Goal: Task Accomplishment & Management: Use online tool/utility

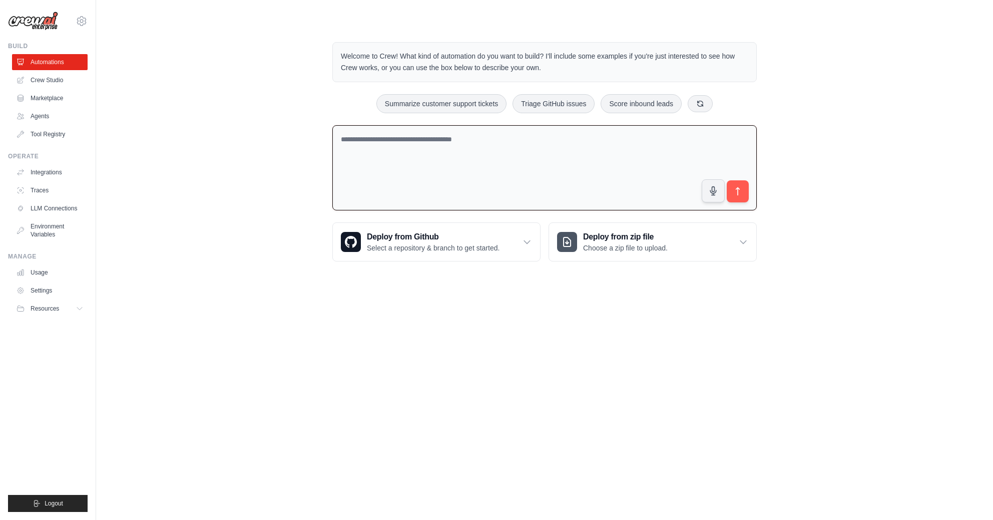
click at [539, 141] on textarea at bounding box center [544, 168] width 424 height 86
paste textarea "**********"
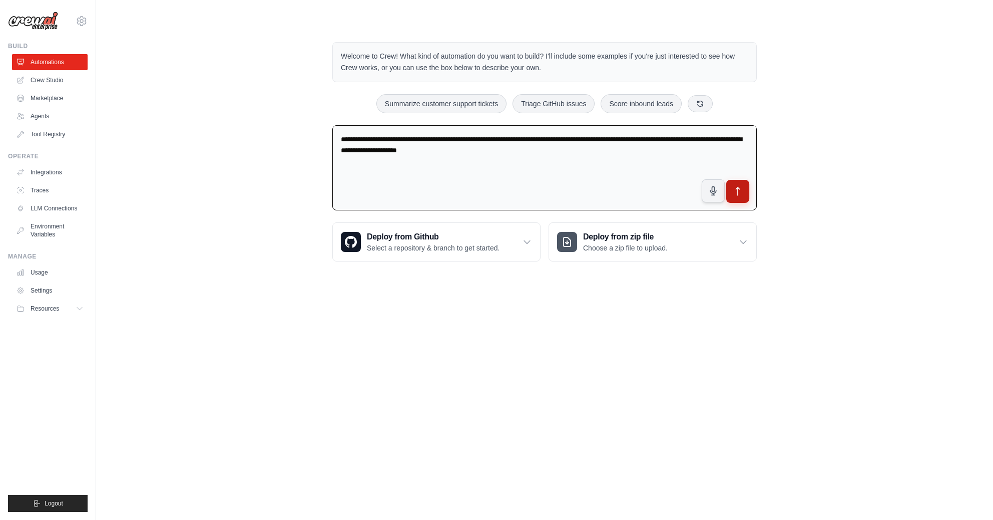
type textarea "**********"
click at [736, 187] on icon "submit" at bounding box center [738, 191] width 11 height 11
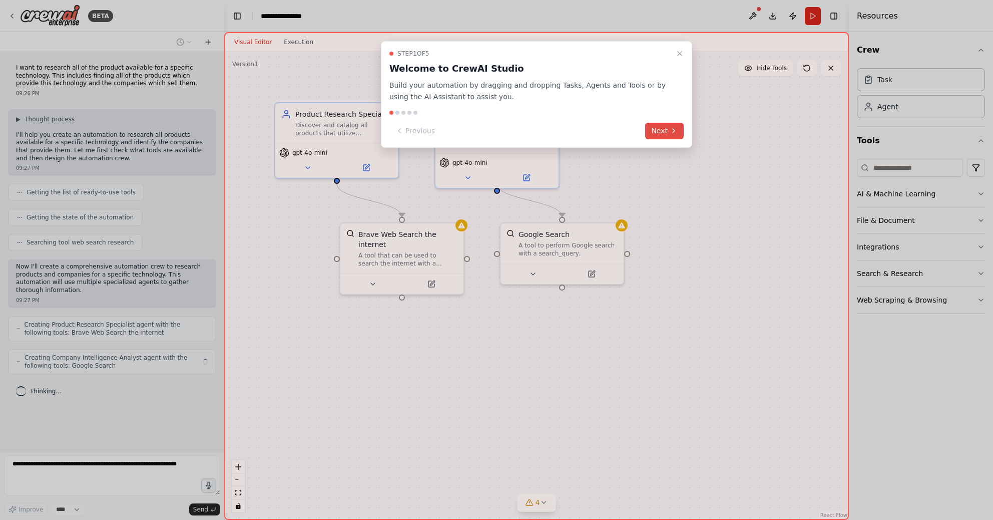
click at [666, 132] on button "Next" at bounding box center [664, 131] width 39 height 17
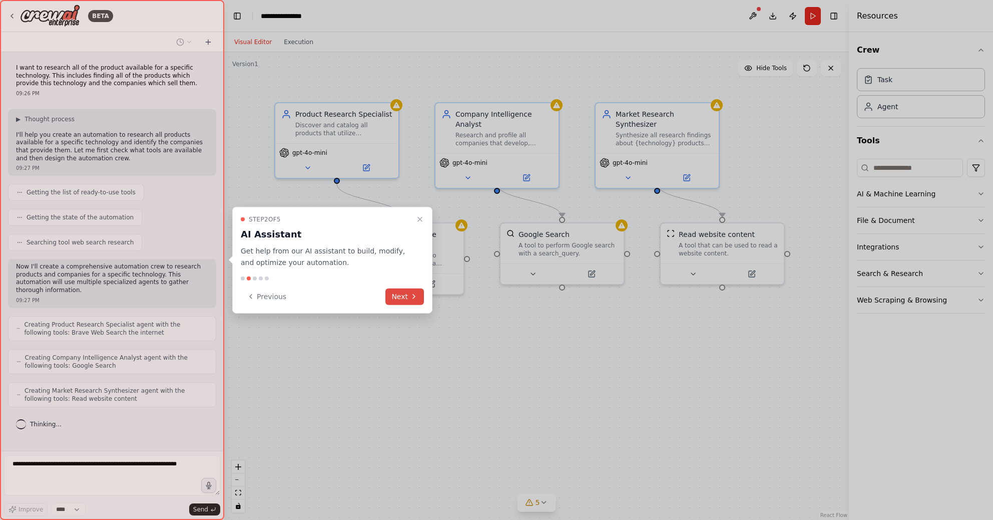
click at [406, 297] on button "Next" at bounding box center [404, 296] width 39 height 17
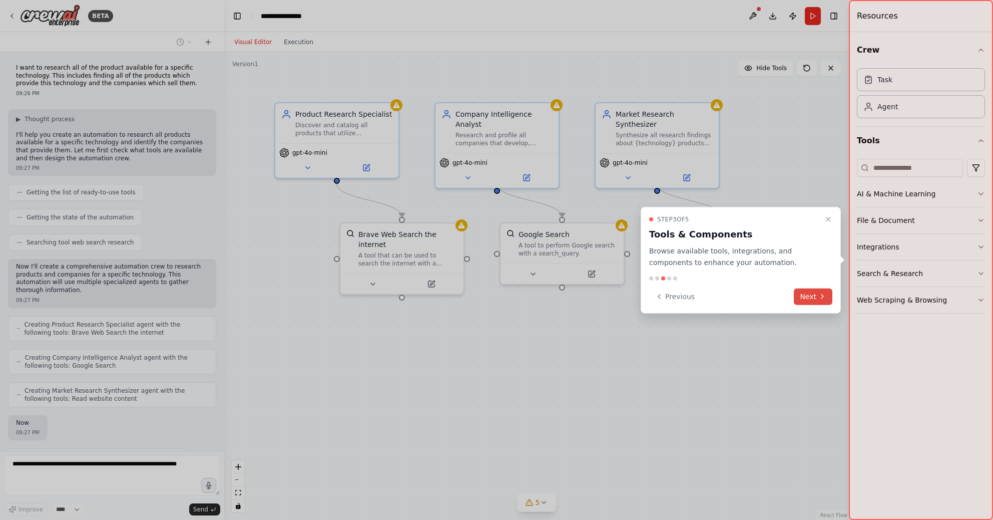
scroll to position [41, 0]
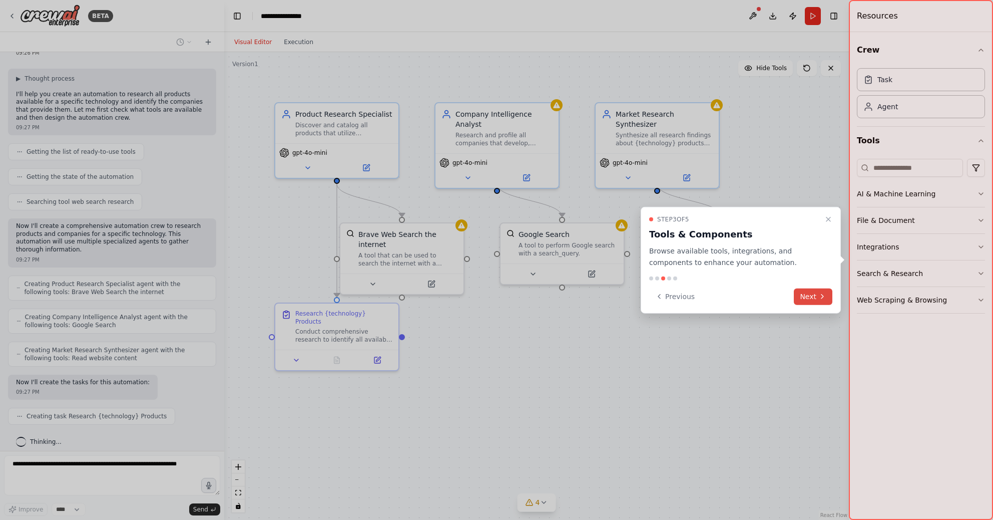
click at [812, 295] on button "Next" at bounding box center [813, 296] width 39 height 17
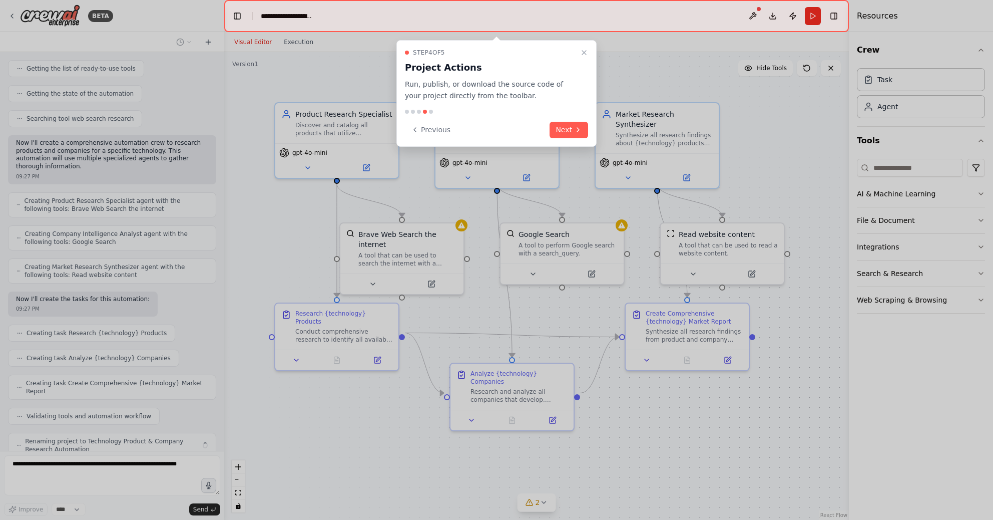
scroll to position [157, 0]
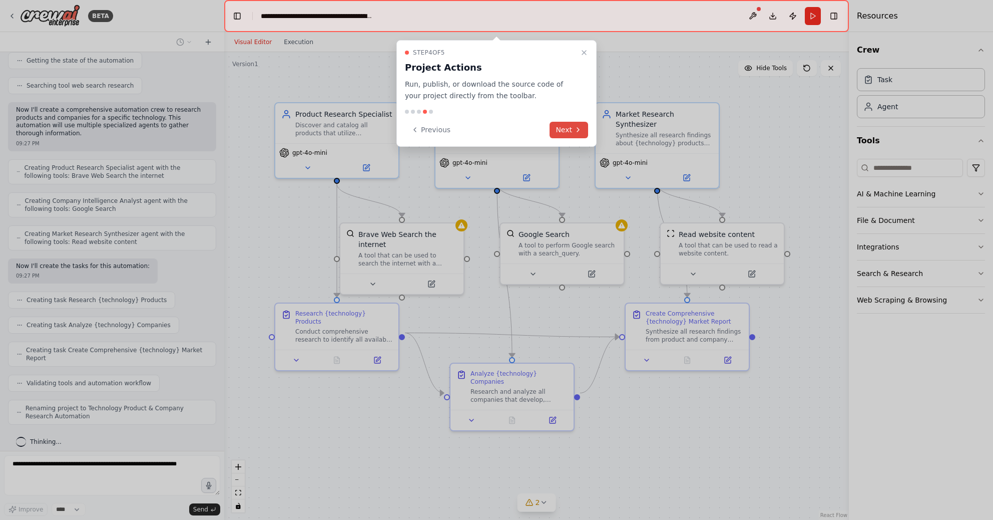
click at [571, 130] on button "Next" at bounding box center [569, 130] width 39 height 17
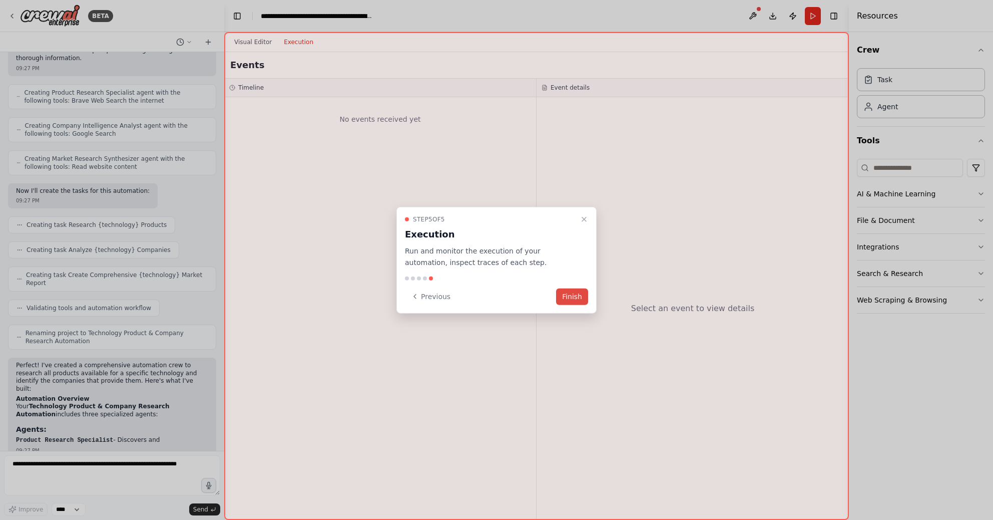
click at [569, 296] on button "Finish" at bounding box center [572, 296] width 32 height 17
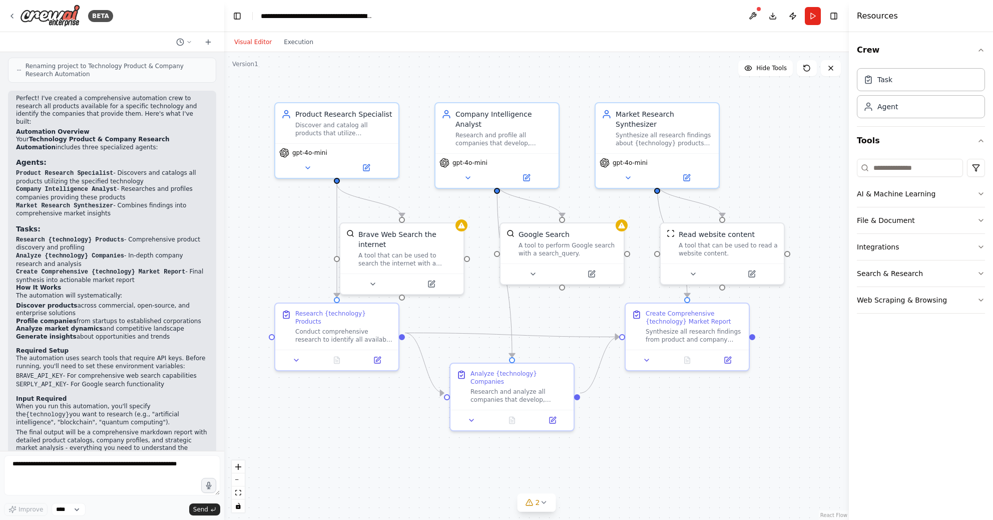
scroll to position [518, 0]
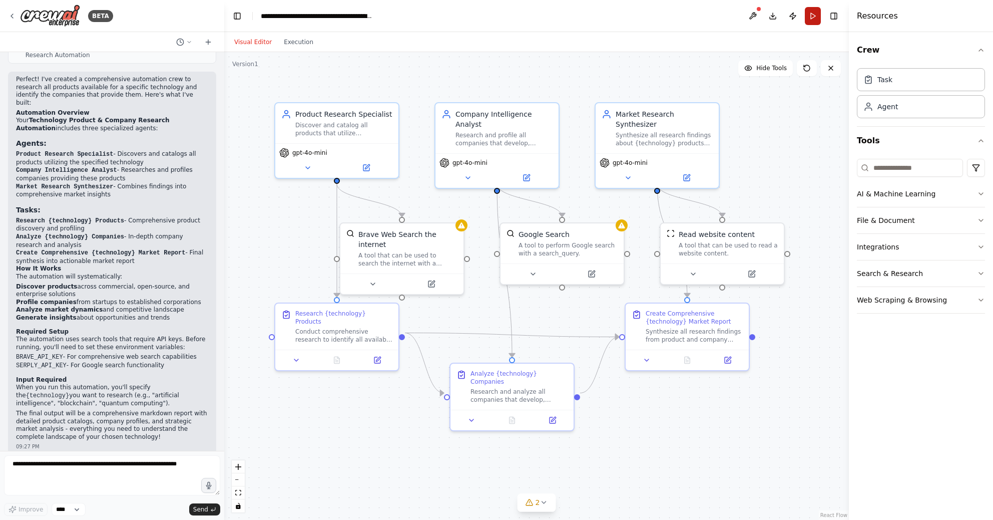
click at [812, 16] on button "Run" at bounding box center [813, 16] width 16 height 18
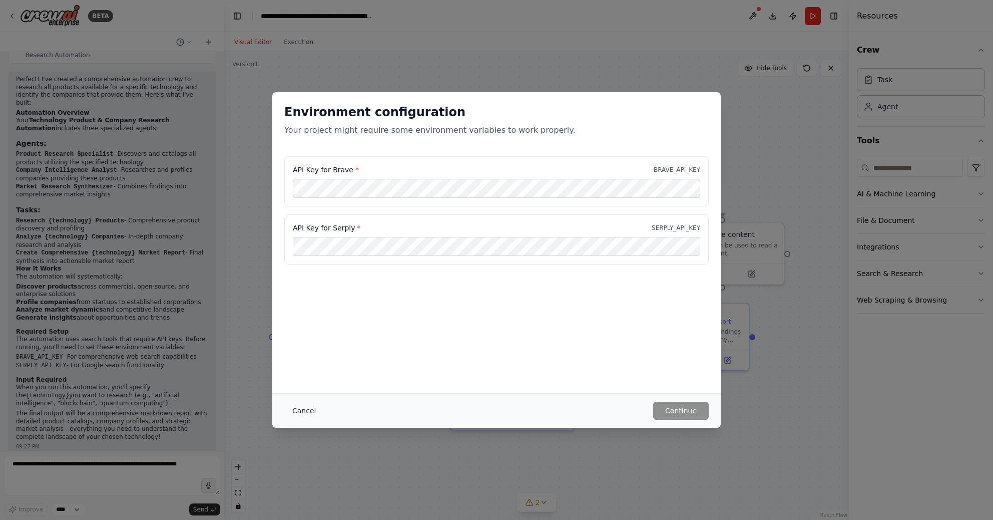
click at [311, 413] on button "Cancel" at bounding box center [304, 410] width 40 height 18
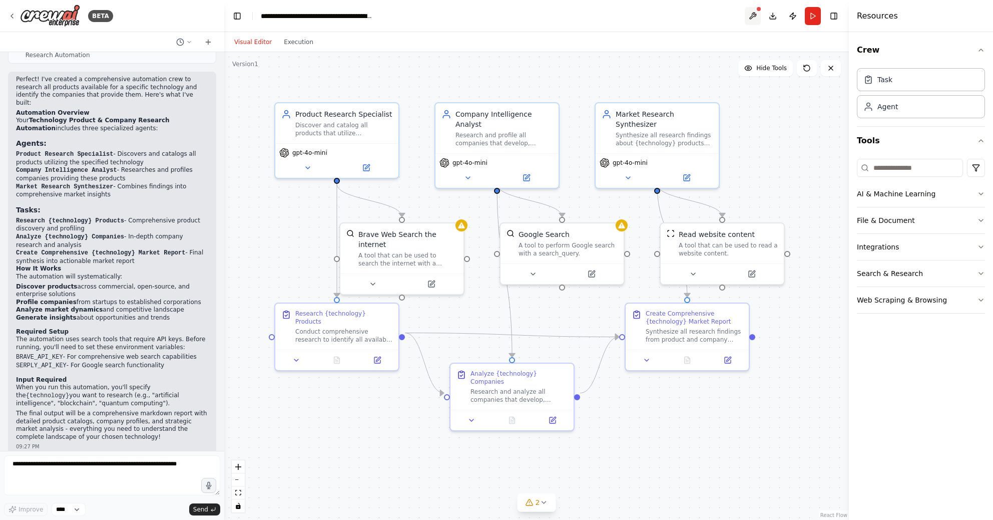
click at [757, 15] on button at bounding box center [753, 16] width 16 height 18
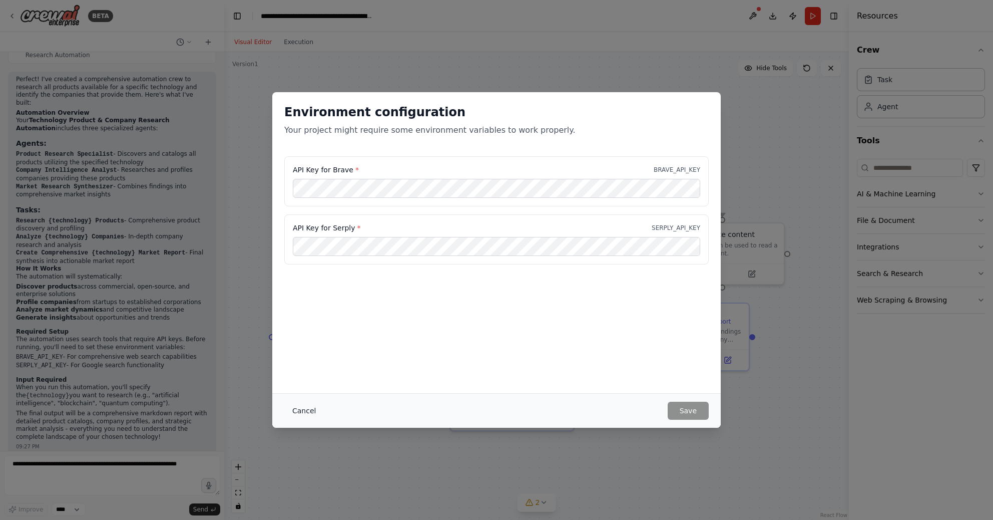
click at [307, 411] on button "Cancel" at bounding box center [304, 410] width 40 height 18
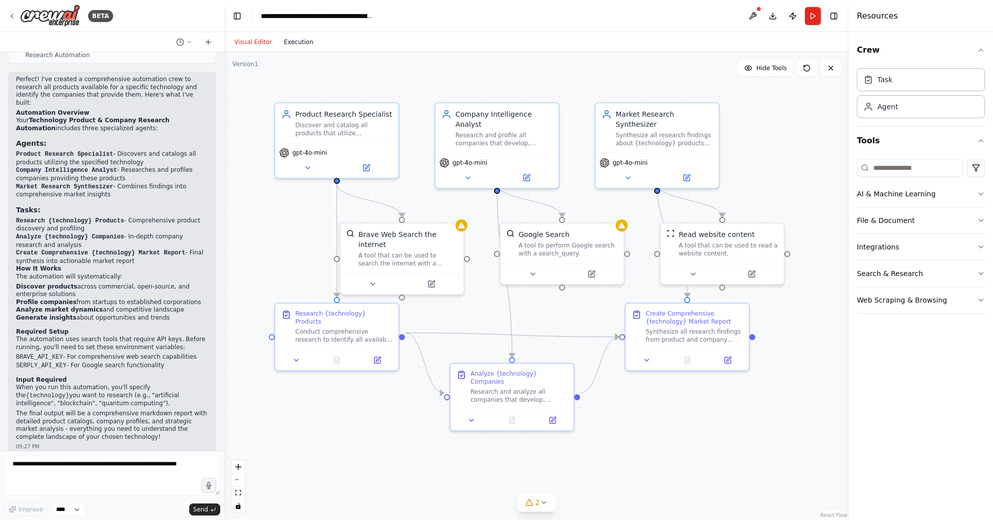
click at [294, 38] on button "Execution" at bounding box center [299, 42] width 42 height 12
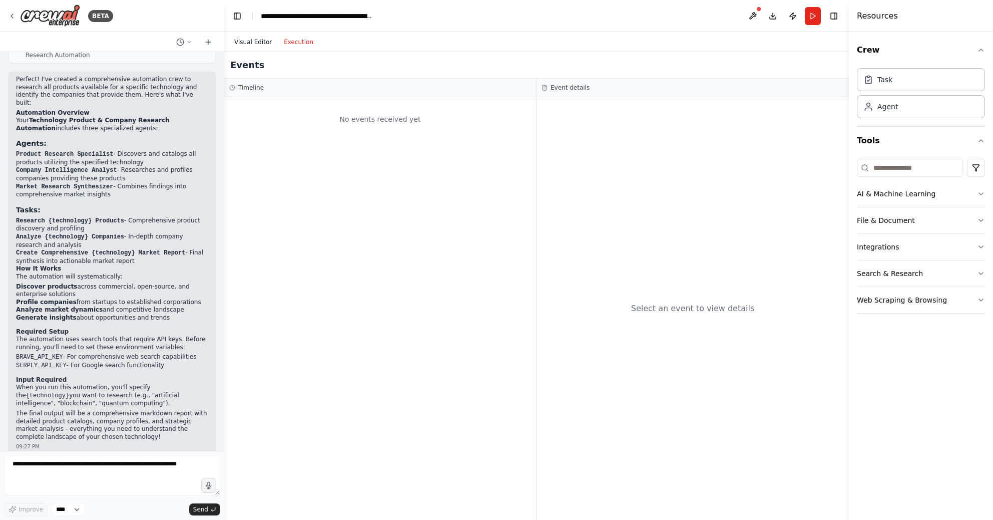
click at [261, 41] on button "Visual Editor" at bounding box center [253, 42] width 50 height 12
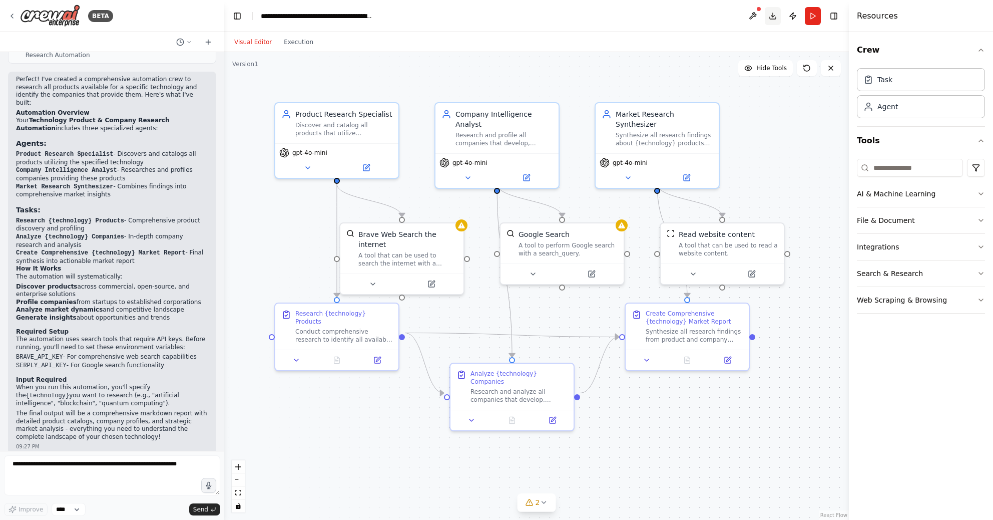
click at [774, 16] on button "Download" at bounding box center [773, 16] width 16 height 18
click at [648, 15] on header "**********" at bounding box center [536, 16] width 625 height 32
click at [979, 193] on icon "button" at bounding box center [981, 194] width 8 height 8
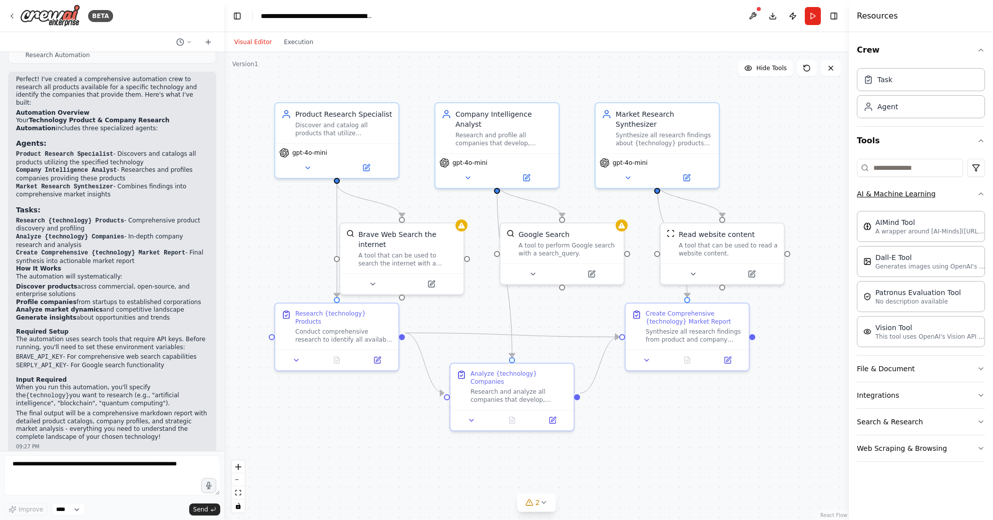
click at [980, 193] on icon "button" at bounding box center [981, 194] width 8 height 8
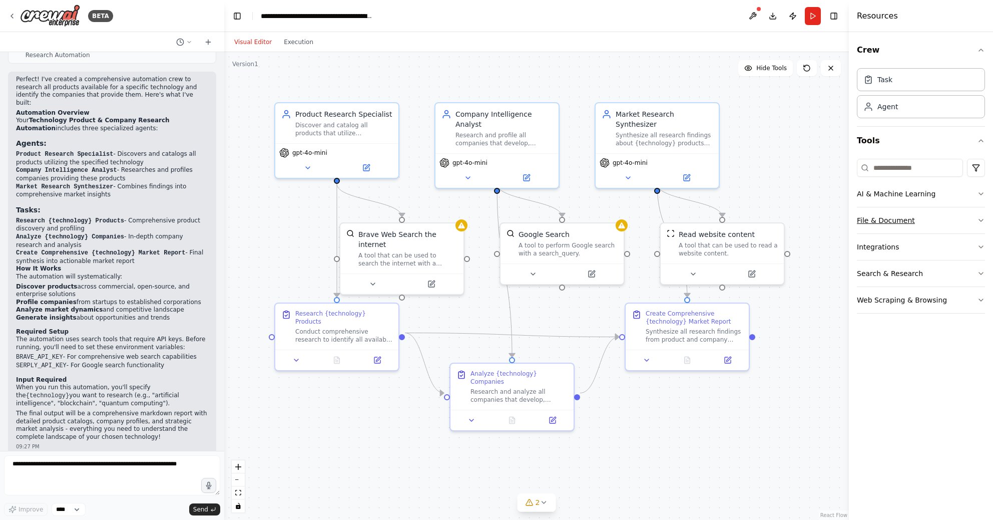
click at [979, 220] on icon "button" at bounding box center [981, 220] width 8 height 8
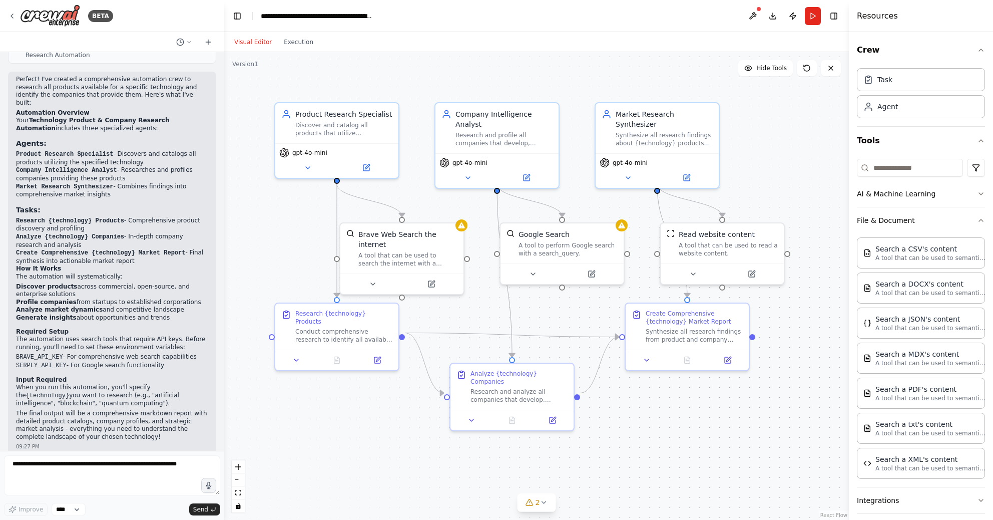
click at [978, 218] on div "Crew Task Agent Tools AI & Machine Learning File & Document Search a CSV's cont…" at bounding box center [921, 276] width 144 height 488
click at [977, 222] on icon "button" at bounding box center [981, 220] width 8 height 8
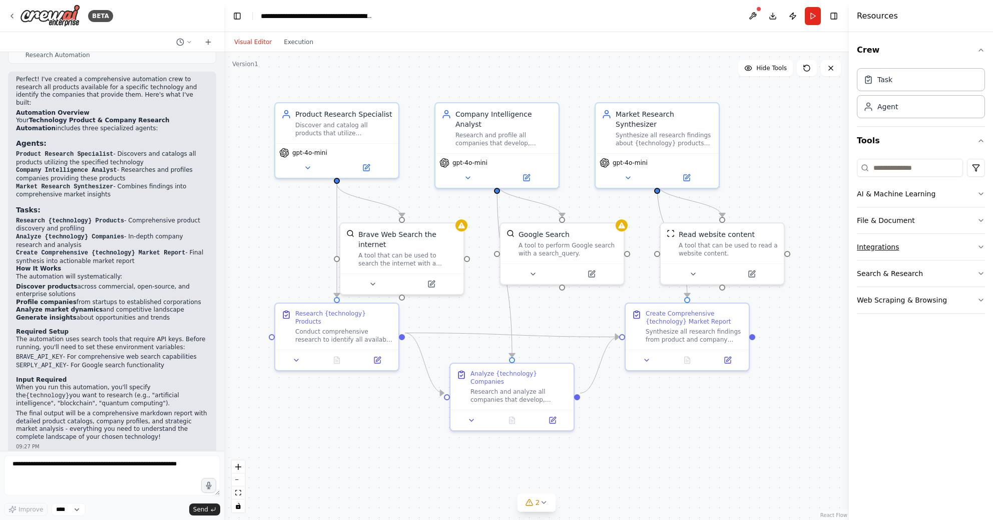
click at [981, 246] on icon "button" at bounding box center [981, 247] width 8 height 8
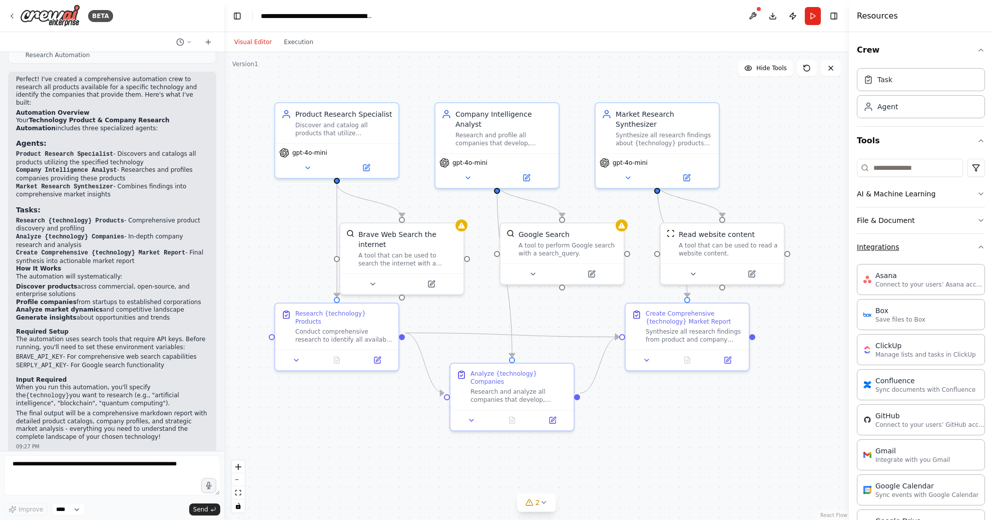
click at [977, 245] on icon "button" at bounding box center [981, 247] width 8 height 8
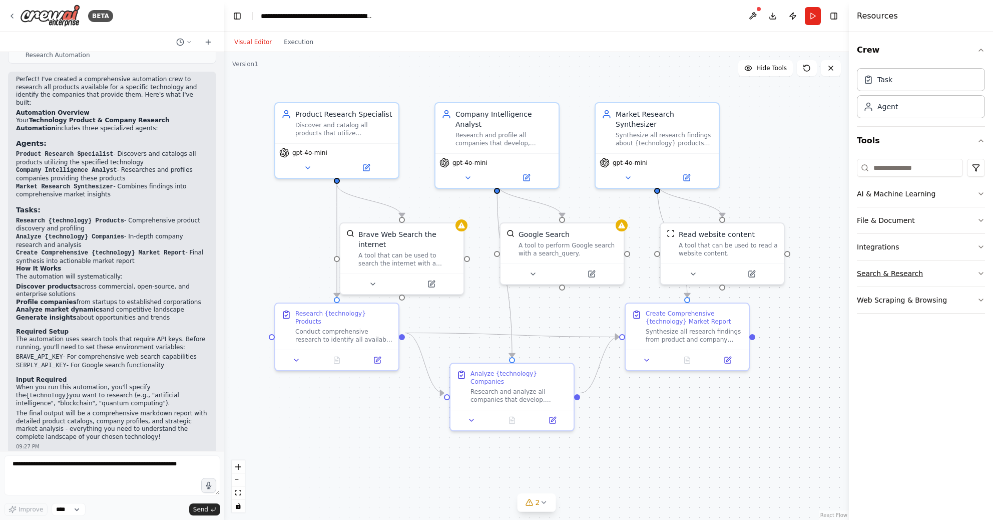
click at [978, 270] on icon "button" at bounding box center [981, 273] width 8 height 8
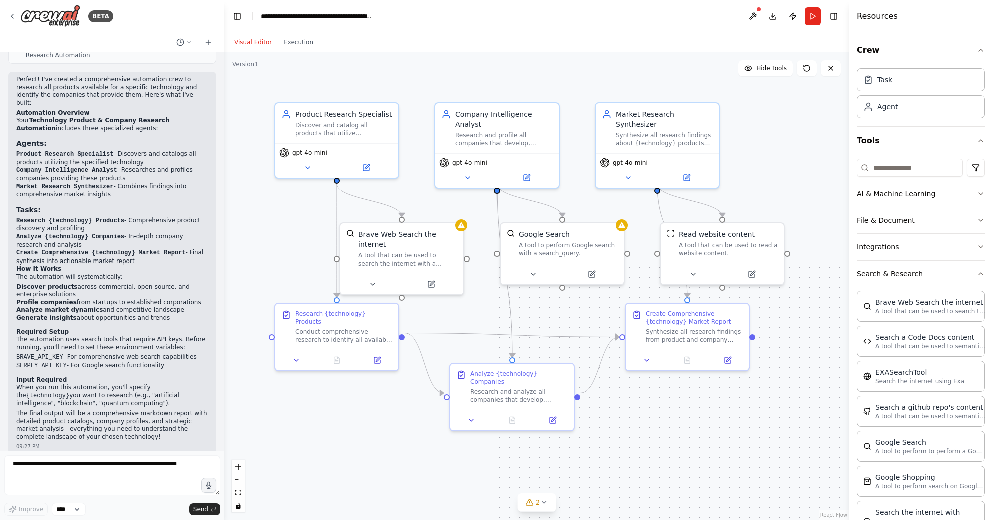
click at [977, 271] on icon "button" at bounding box center [981, 273] width 8 height 8
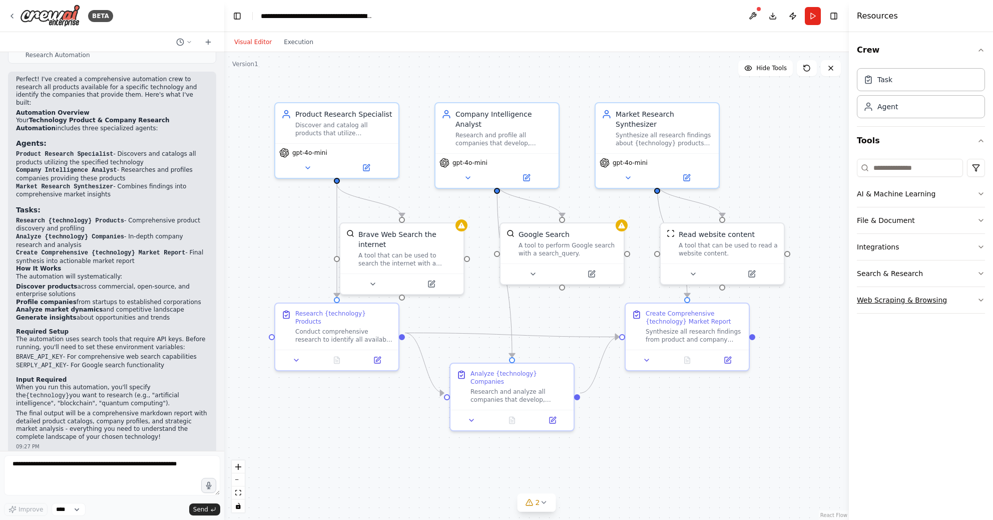
click at [980, 299] on icon "button" at bounding box center [981, 300] width 8 height 8
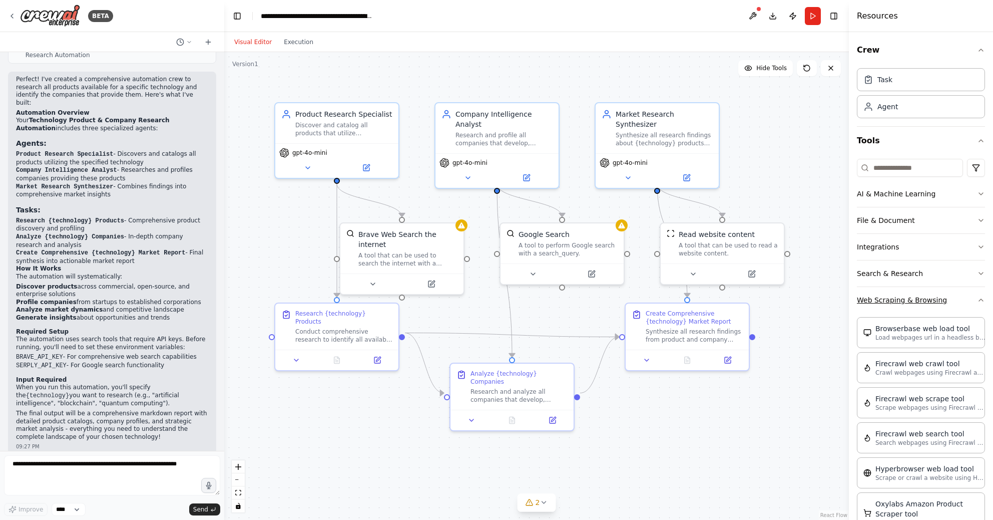
click at [977, 299] on icon "button" at bounding box center [981, 300] width 8 height 8
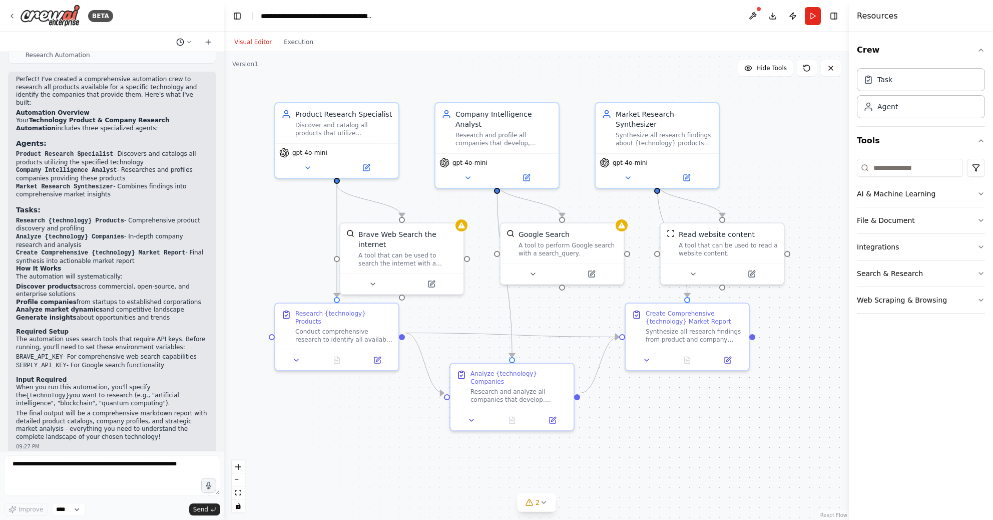
click at [190, 43] on icon at bounding box center [189, 42] width 6 height 6
click at [482, 57] on div ".deletable-edge-delete-btn { width: 20px; height: 20px; border: 0px solid #ffff…" at bounding box center [536, 286] width 625 height 468
click at [568, 36] on div "Visual Editor Execution" at bounding box center [536, 42] width 625 height 20
click at [197, 18] on div at bounding box center [112, 260] width 224 height 520
click at [11, 16] on icon at bounding box center [12, 16] width 8 height 8
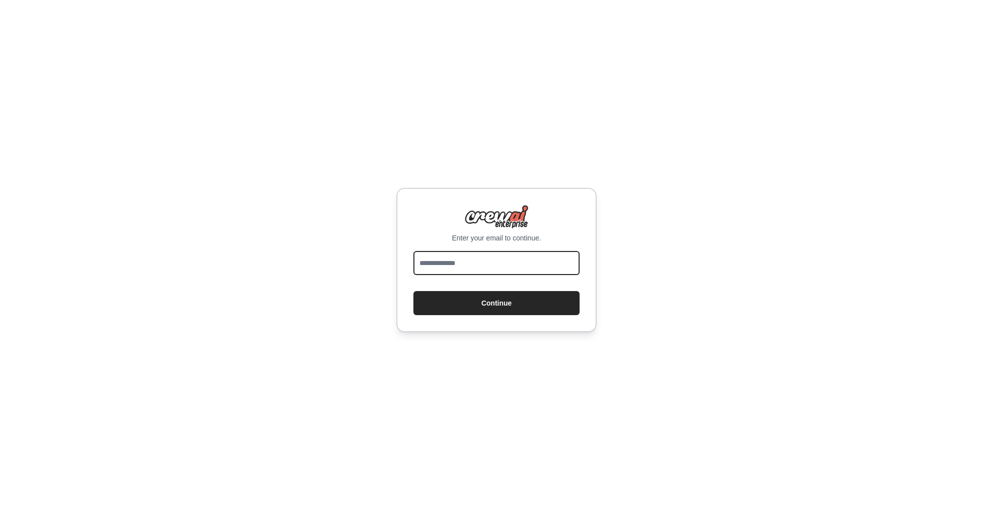
click at [486, 260] on input "email" at bounding box center [496, 263] width 166 height 24
click at [476, 261] on input "email" at bounding box center [496, 263] width 166 height 24
click at [476, 262] on input "email" at bounding box center [496, 263] width 166 height 24
click at [476, 261] on input "email" at bounding box center [496, 263] width 166 height 24
type input "****"
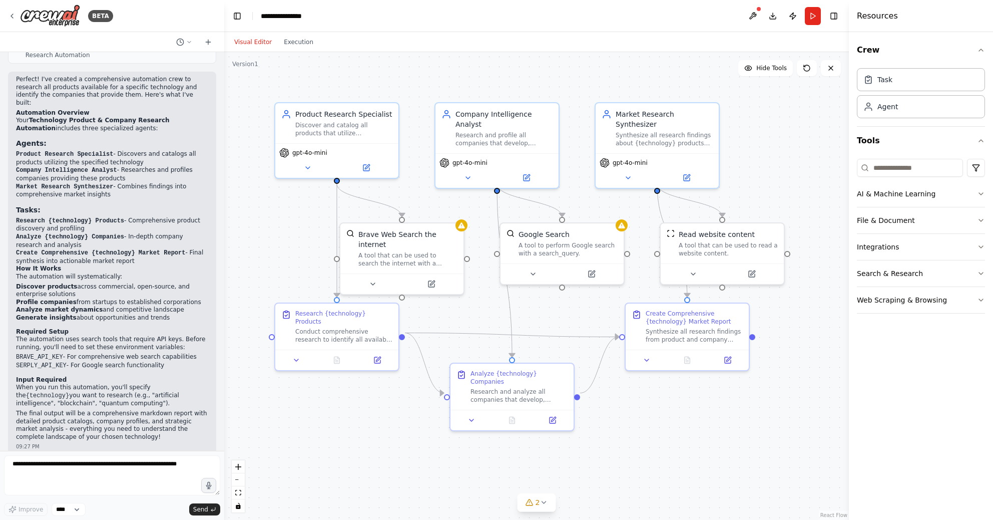
click at [832, 151] on div ".deletable-edge-delete-btn { width: 20px; height: 20px; border: 0px solid #ffff…" at bounding box center [536, 286] width 625 height 468
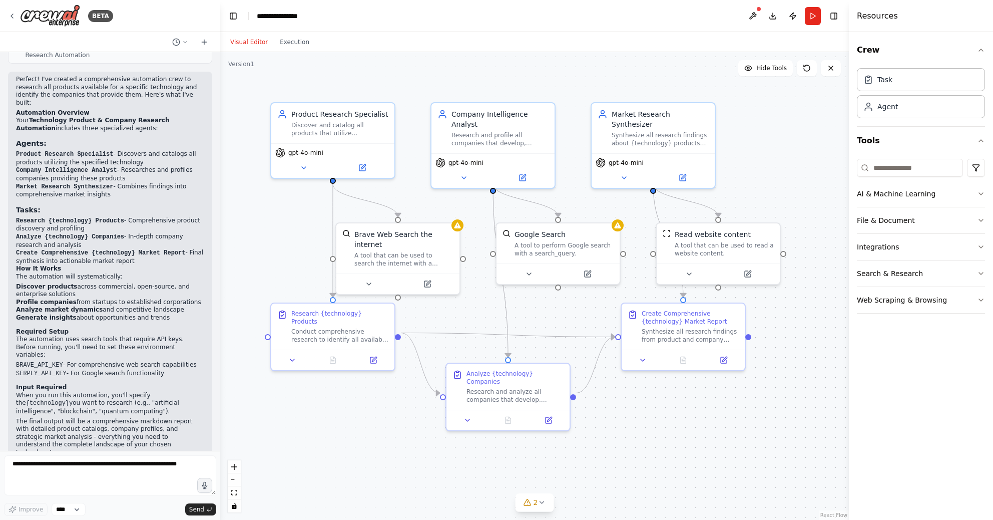
scroll to position [525, 0]
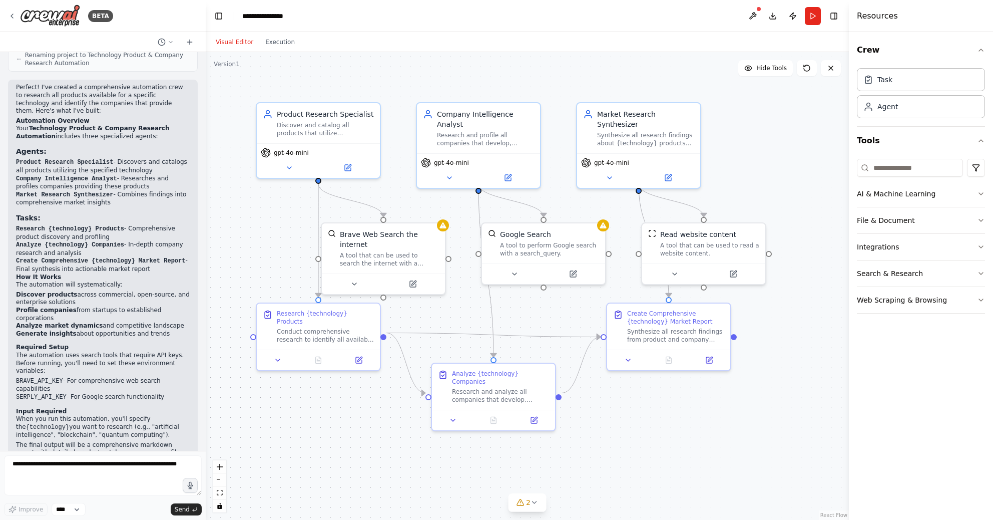
drag, startPoint x: 220, startPoint y: 323, endPoint x: 206, endPoint y: 239, distance: 85.3
click at [206, 239] on div "BETA I want to research all of the product available for a specific technology.…" at bounding box center [496, 260] width 993 height 520
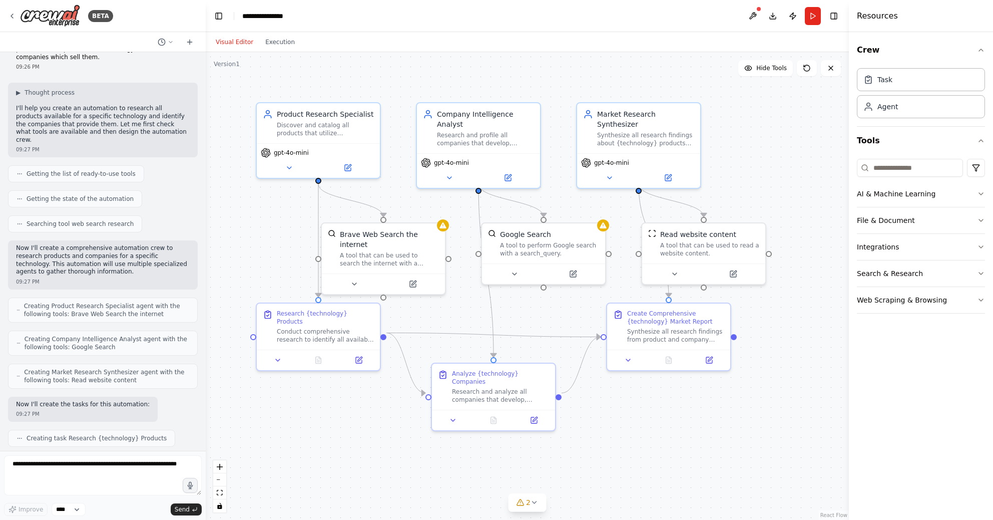
scroll to position [0, 0]
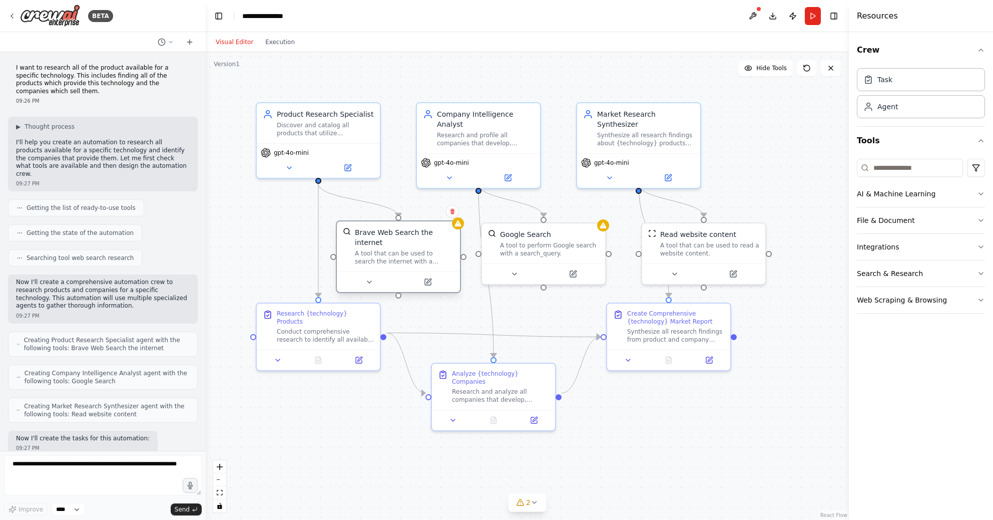
drag, startPoint x: 384, startPoint y: 226, endPoint x: 397, endPoint y: 222, distance: 13.6
click at [397, 222] on div "Brave Web Search the internet A tool that can be used to search the internet wi…" at bounding box center [398, 246] width 123 height 50
drag, startPoint x: 552, startPoint y: 233, endPoint x: 563, endPoint y: 236, distance: 11.3
click at [563, 236] on div "Google Search" at bounding box center [564, 232] width 99 height 10
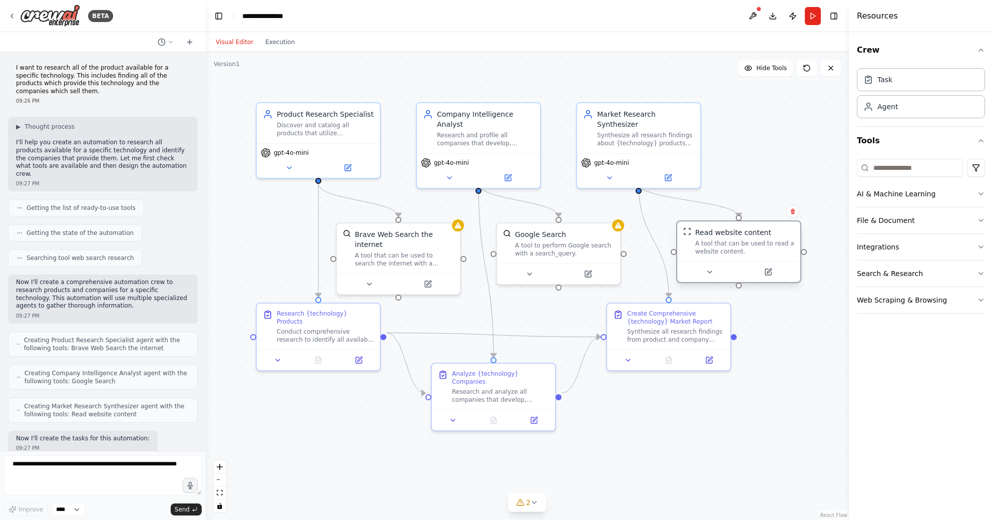
drag, startPoint x: 691, startPoint y: 232, endPoint x: 725, endPoint y: 229, distance: 33.7
click at [725, 229] on div "Read website content" at bounding box center [733, 232] width 76 height 10
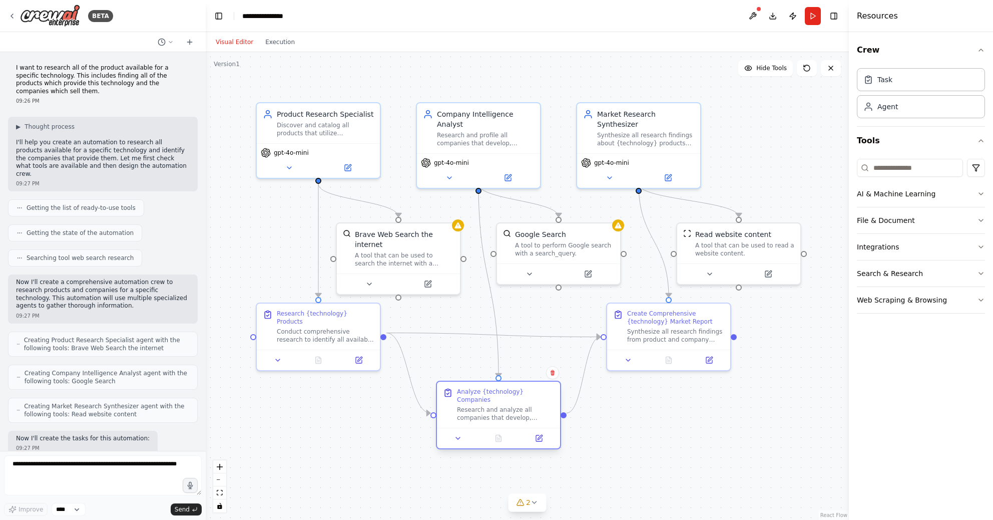
drag, startPoint x: 518, startPoint y: 370, endPoint x: 525, endPoint y: 390, distance: 21.2
click at [525, 390] on div "Analyze {technology} Companies" at bounding box center [505, 395] width 97 height 16
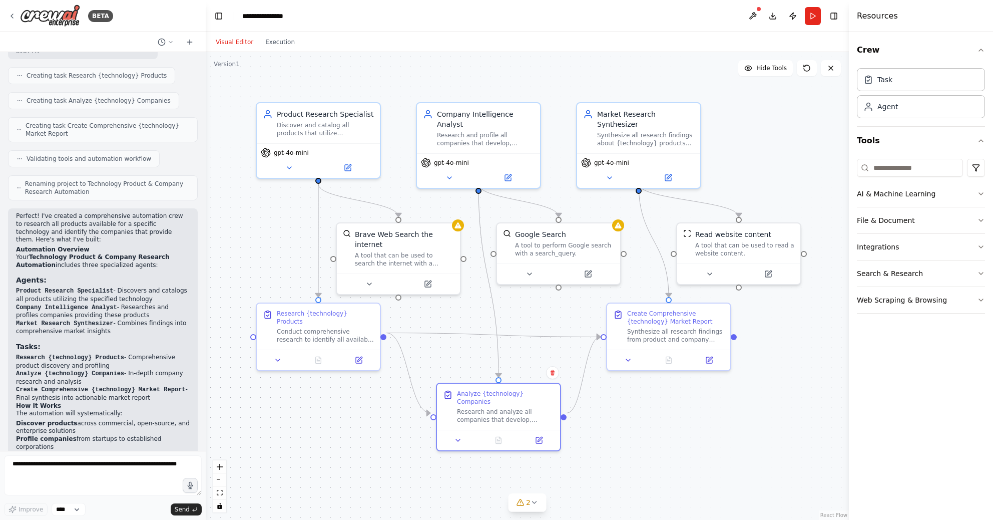
scroll to position [566, 0]
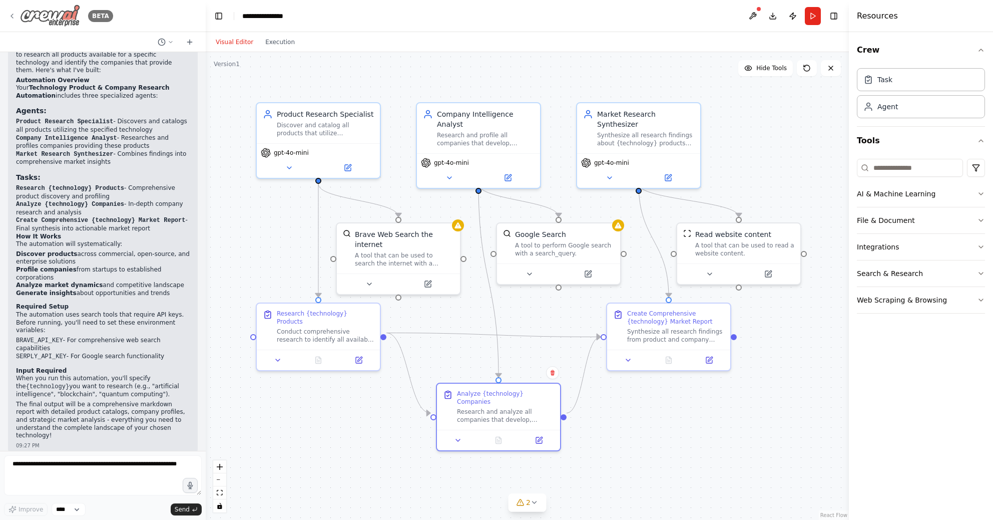
click at [35, 17] on img at bounding box center [50, 16] width 60 height 23
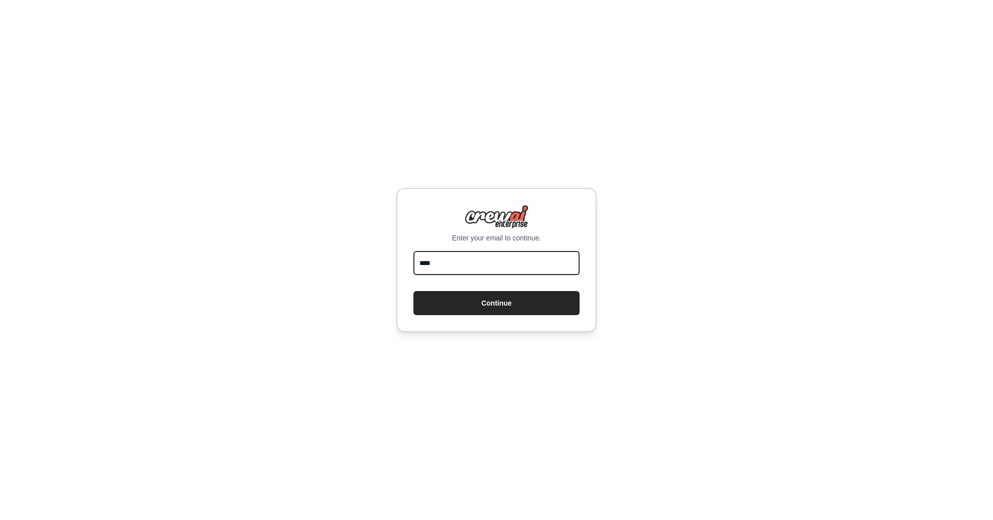
click at [471, 267] on input "****" at bounding box center [496, 263] width 166 height 24
click at [465, 263] on input "****" at bounding box center [496, 263] width 166 height 24
drag, startPoint x: 463, startPoint y: 265, endPoint x: 428, endPoint y: 266, distance: 34.6
click at [432, 267] on input "****" at bounding box center [496, 263] width 166 height 24
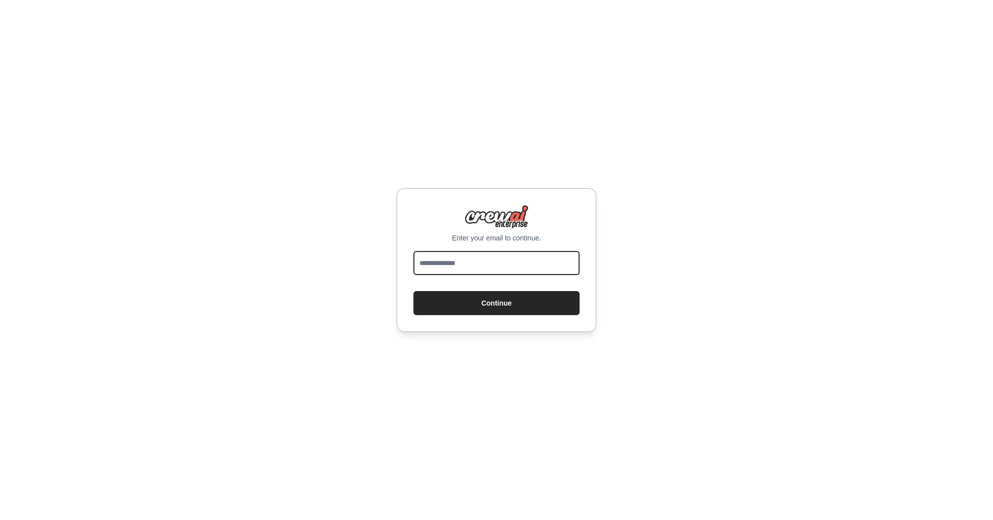
click at [497, 259] on input "email" at bounding box center [496, 263] width 166 height 24
click at [720, 337] on div "Enter your email to continue. Continue" at bounding box center [496, 260] width 993 height 520
click at [507, 260] on input "email" at bounding box center [496, 263] width 166 height 24
type input "******"
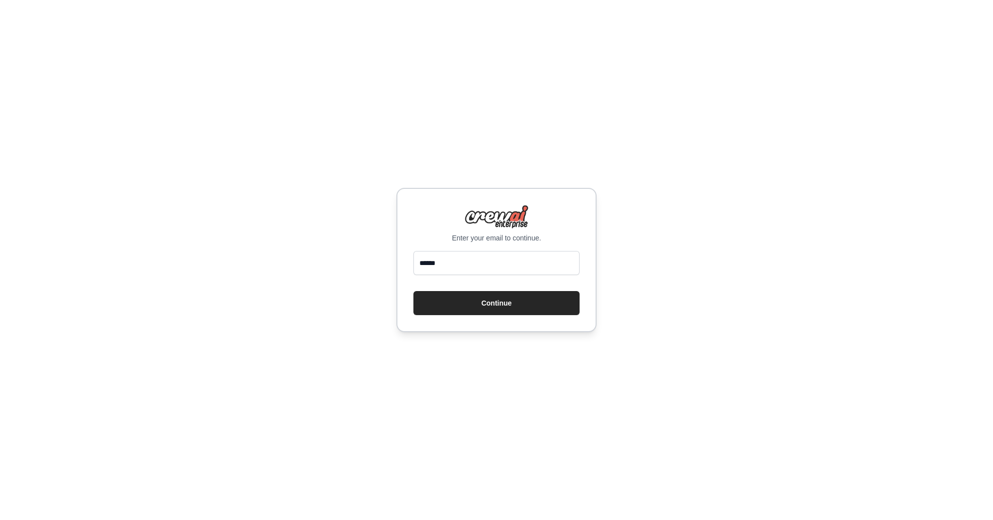
drag, startPoint x: 203, startPoint y: 221, endPoint x: 127, endPoint y: 119, distance: 127.2
click at [202, 219] on div "Enter your email to continue. ****** Continue" at bounding box center [496, 260] width 993 height 520
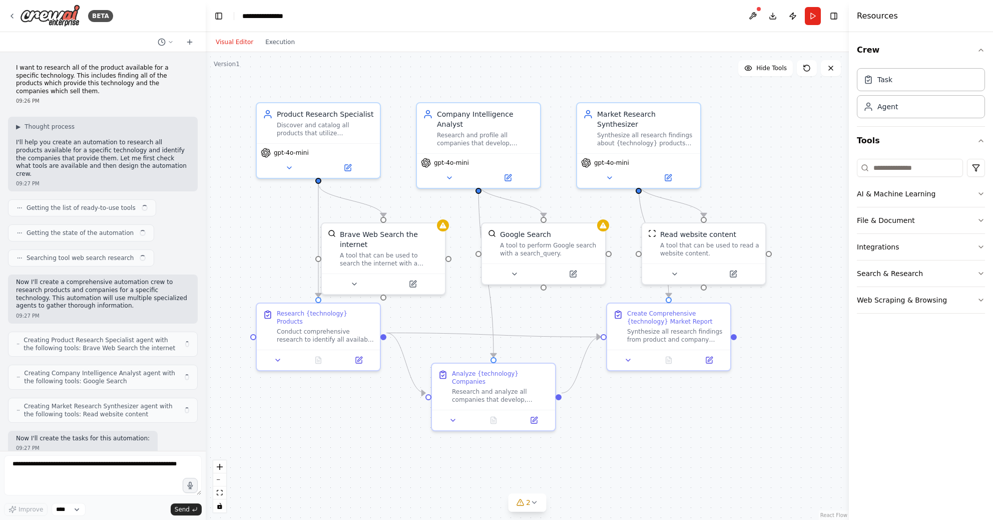
click at [317, 16] on header "**********" at bounding box center [527, 16] width 643 height 32
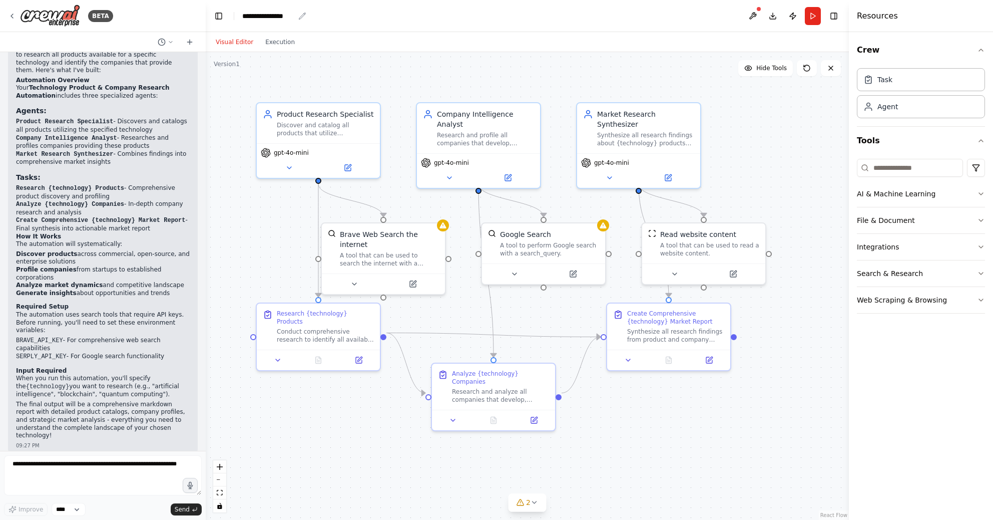
click at [273, 15] on div "**********" at bounding box center [268, 16] width 52 height 10
click at [274, 18] on div "**********" at bounding box center [279, 16] width 75 height 10
click at [542, 67] on div ".deletable-edge-delete-btn { width: 20px; height: 20px; border: 0px solid #ffff…" at bounding box center [527, 286] width 643 height 468
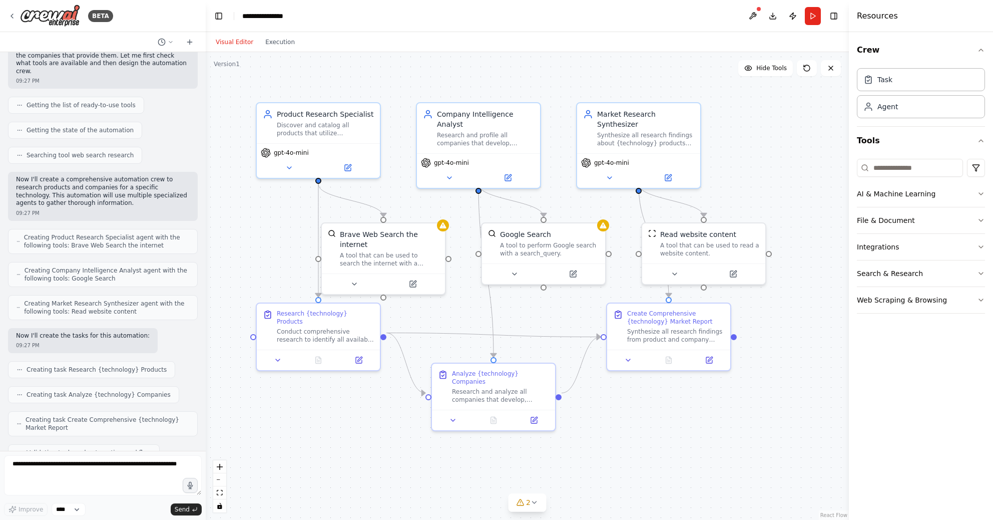
scroll to position [0, 0]
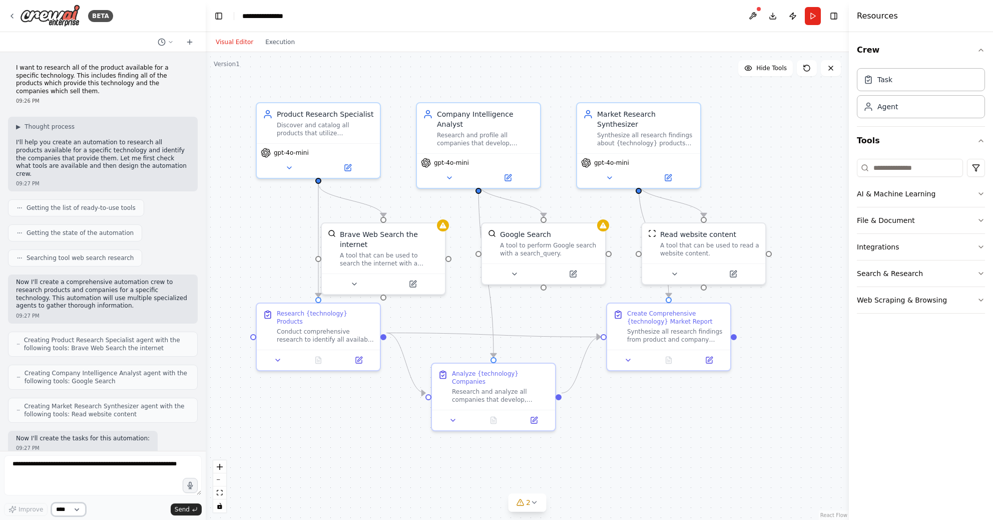
click at [81, 511] on select "****" at bounding box center [69, 509] width 34 height 13
click at [381, 446] on div ".deletable-edge-delete-btn { width: 20px; height: 20px; border: 0px solid #ffff…" at bounding box center [527, 286] width 643 height 468
click at [537, 504] on icon at bounding box center [535, 502] width 8 height 8
click at [275, 38] on button "Execution" at bounding box center [280, 42] width 42 height 12
click at [239, 40] on button "Visual Editor" at bounding box center [235, 42] width 50 height 12
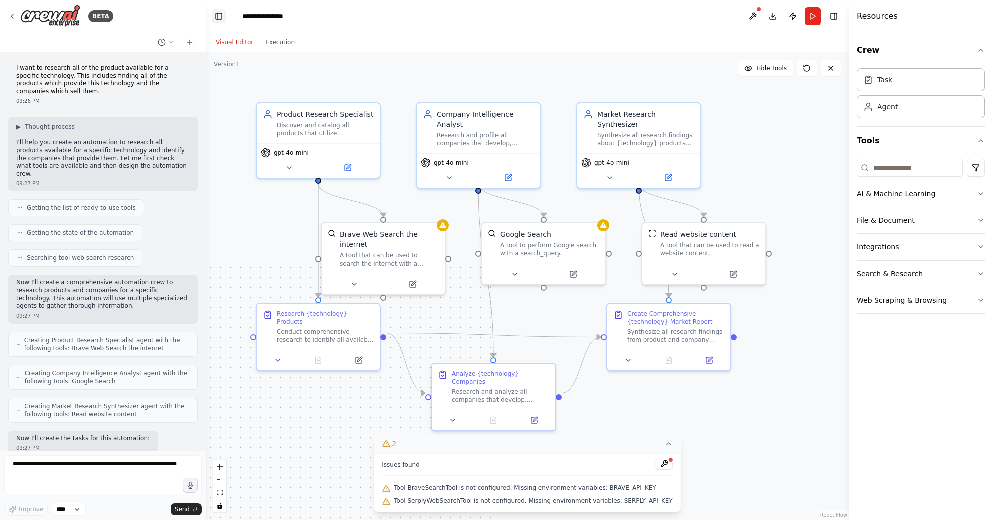
click at [217, 14] on button "Toggle Left Sidebar" at bounding box center [219, 16] width 14 height 14
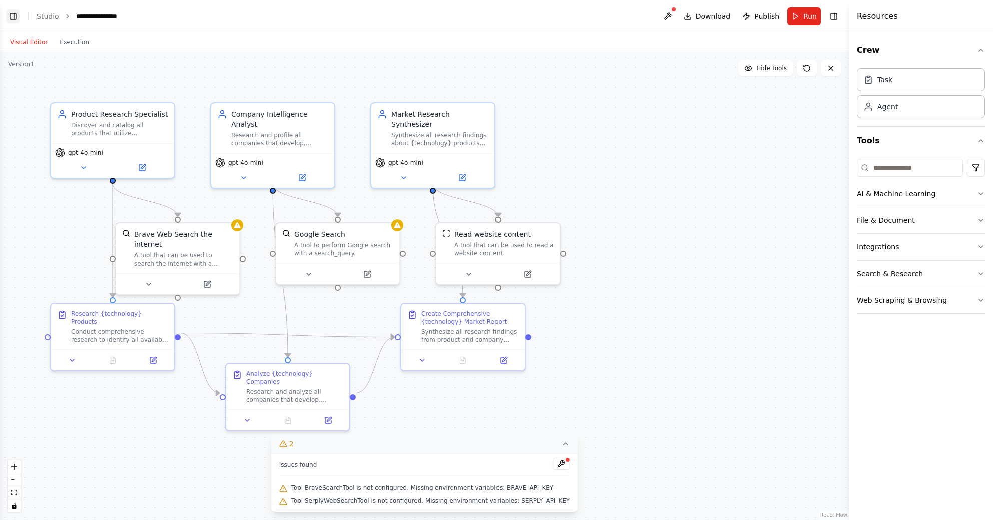
click at [7, 12] on button "Toggle Left Sidebar" at bounding box center [13, 16] width 14 height 14
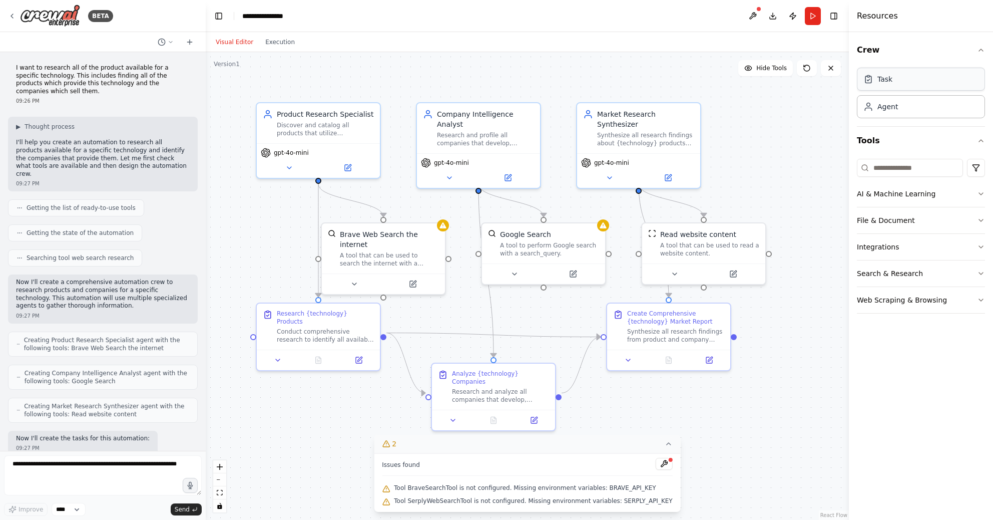
click at [885, 83] on div "Task" at bounding box center [885, 79] width 15 height 10
click at [894, 107] on div "Agent" at bounding box center [888, 106] width 21 height 10
click at [871, 49] on button "Crew" at bounding box center [921, 50] width 128 height 28
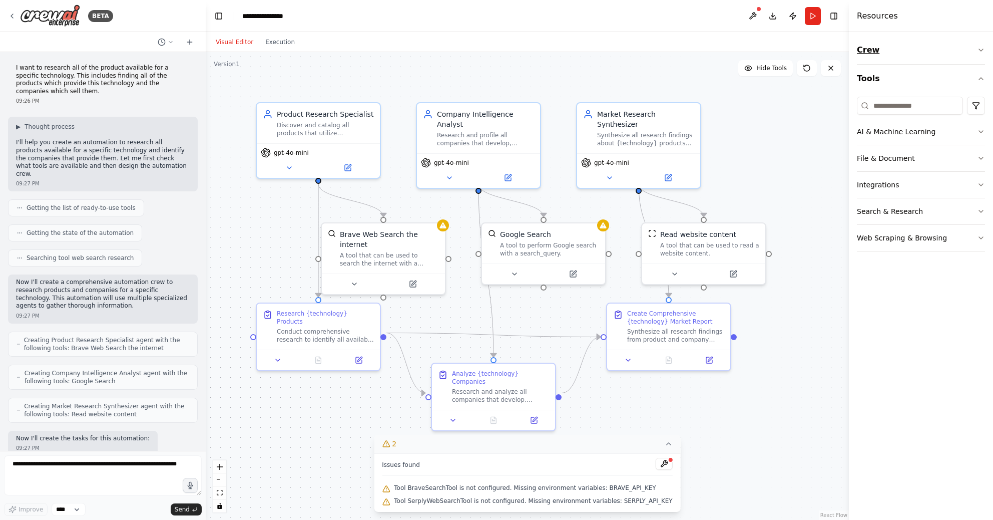
click at [871, 49] on button "Crew" at bounding box center [921, 50] width 128 height 28
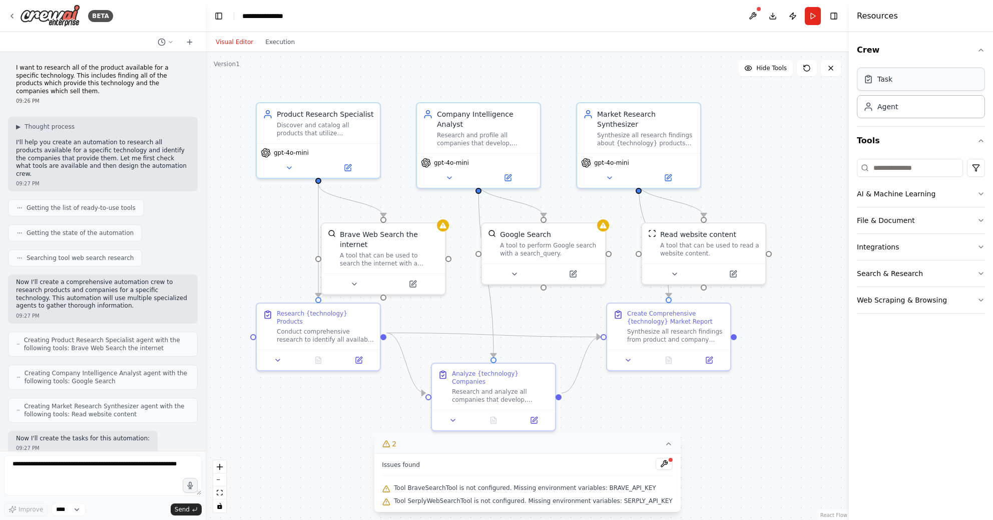
click at [875, 85] on div "Task" at bounding box center [921, 79] width 128 height 23
click at [875, 83] on div "Task" at bounding box center [878, 79] width 29 height 10
click at [287, 163] on icon at bounding box center [289, 166] width 8 height 8
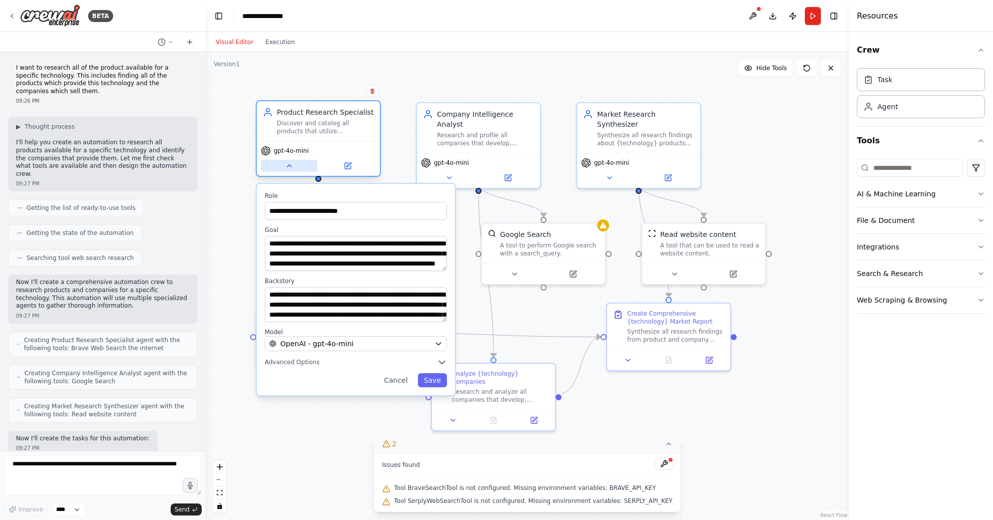
click at [287, 163] on icon at bounding box center [289, 166] width 8 height 8
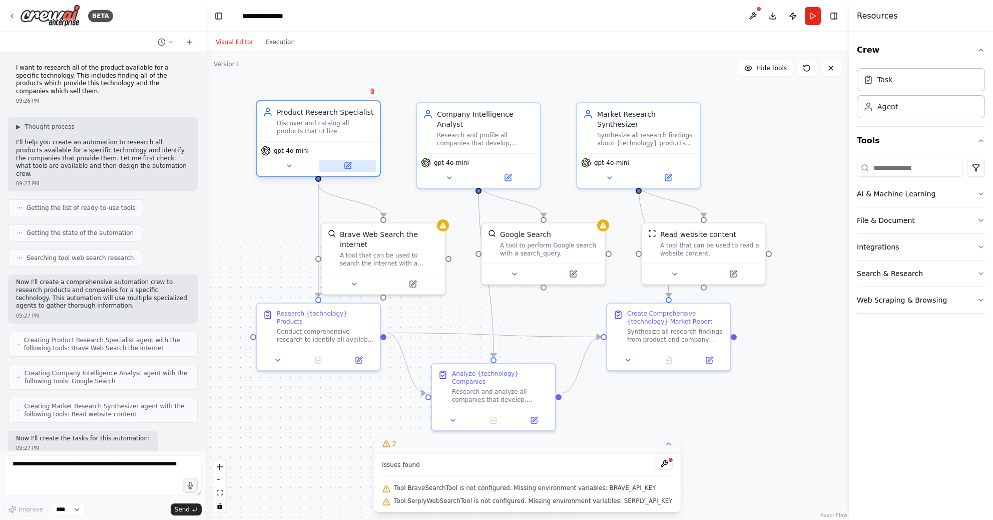
click at [359, 169] on button at bounding box center [347, 166] width 57 height 12
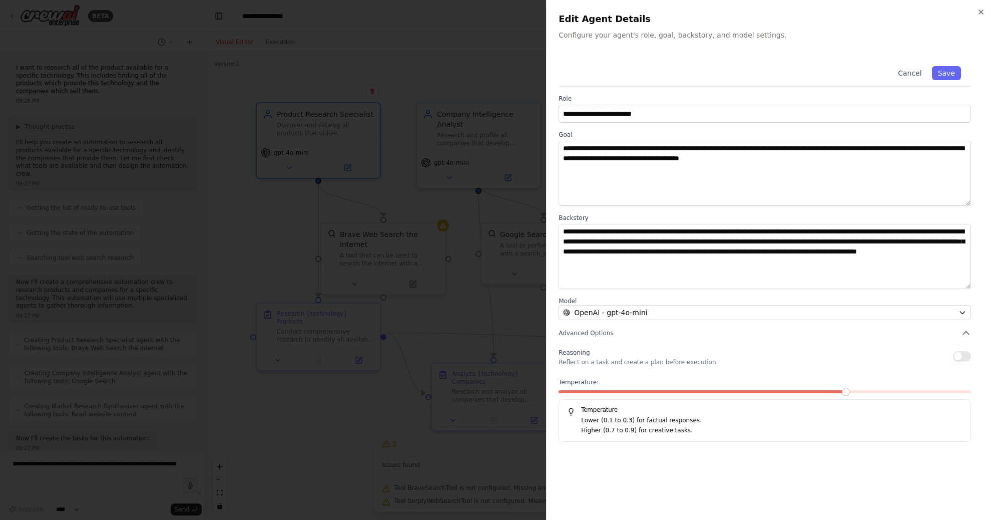
click at [357, 169] on div at bounding box center [496, 260] width 993 height 520
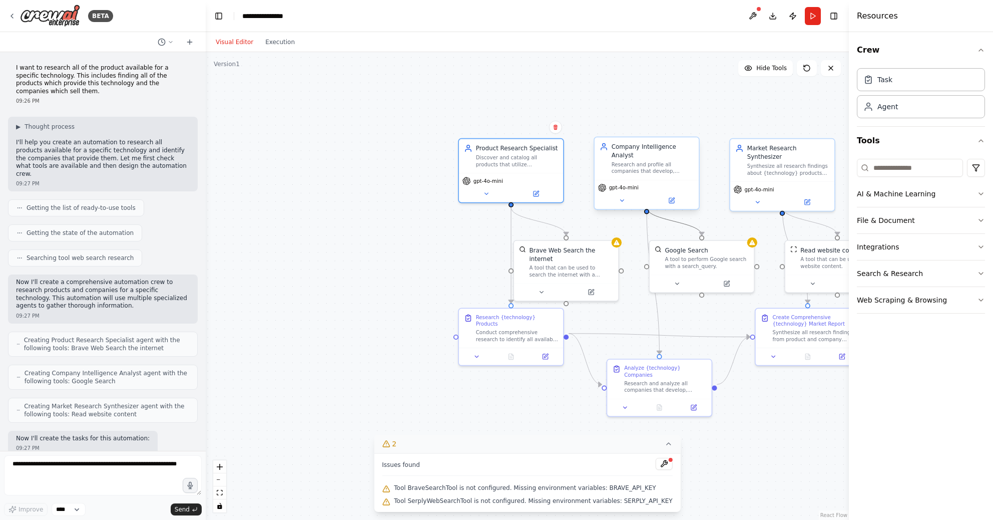
drag, startPoint x: 687, startPoint y: 224, endPoint x: 629, endPoint y: 202, distance: 61.9
click at [634, 204] on div ".deletable-edge-delete-btn { width: 20px; height: 20px; border: 0px solid #ffff…" at bounding box center [527, 286] width 643 height 468
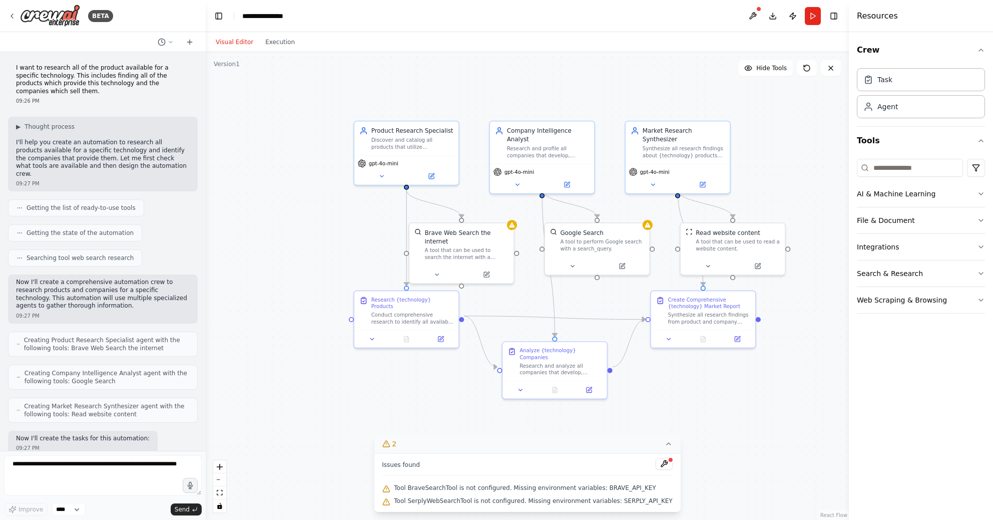
drag, startPoint x: 609, startPoint y: 211, endPoint x: 504, endPoint y: 193, distance: 106.6
click at [504, 193] on div ".deletable-edge-delete-btn { width: 20px; height: 20px; border: 0px solid #ffff…" at bounding box center [527, 286] width 643 height 468
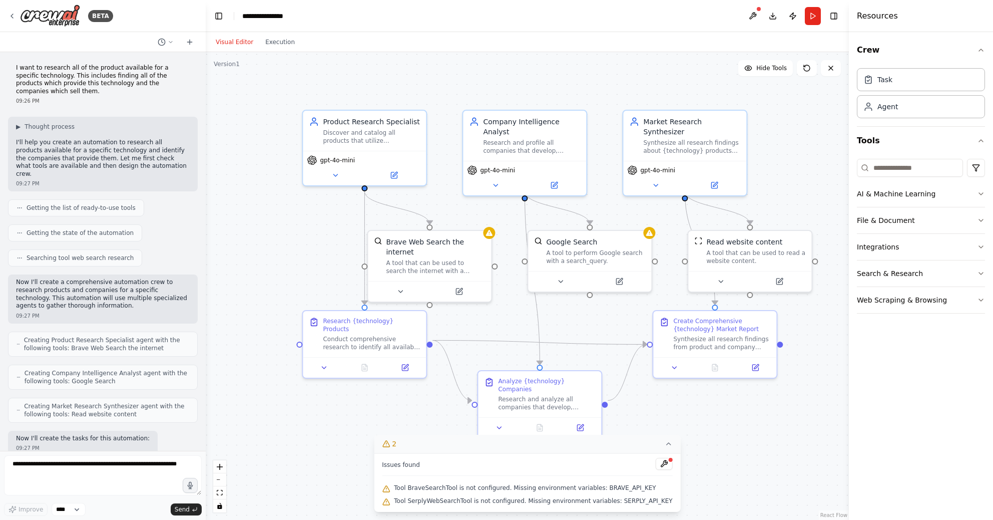
drag, startPoint x: 775, startPoint y: 182, endPoint x: 803, endPoint y: 182, distance: 28.0
click at [803, 182] on div ".deletable-edge-delete-btn { width: 20px; height: 20px; border: 0px solid #ffff…" at bounding box center [527, 286] width 643 height 468
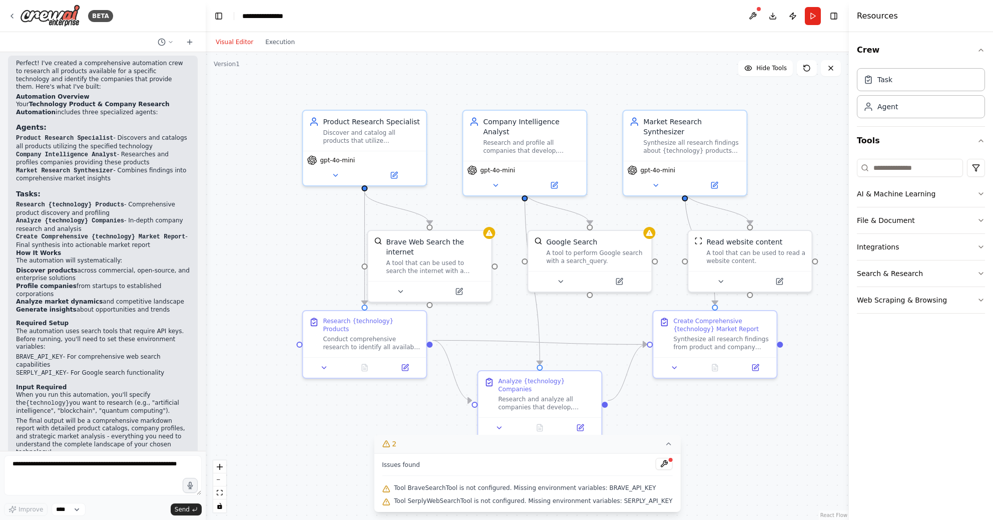
scroll to position [523, 0]
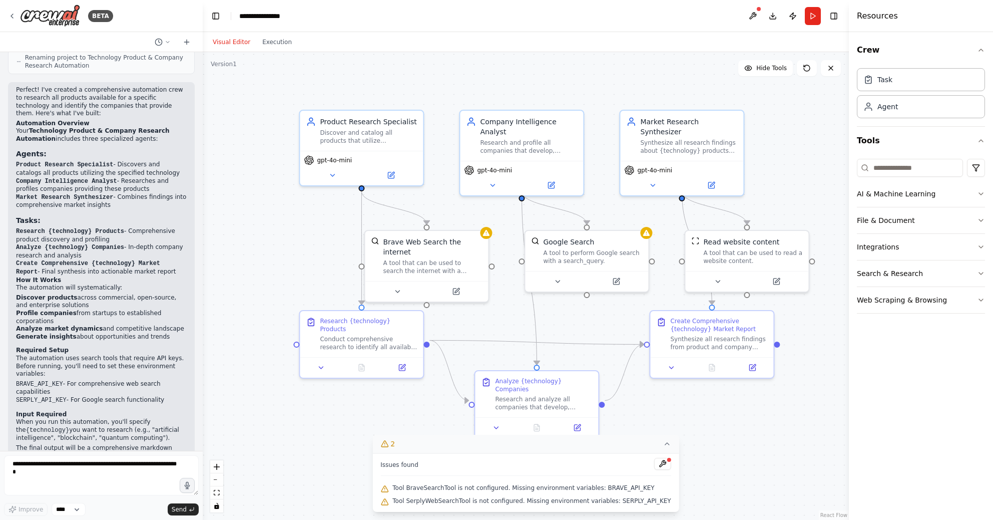
drag, startPoint x: 202, startPoint y: 337, endPoint x: 201, endPoint y: 369, distance: 31.6
click at [202, 369] on div "BETA I want to research all of the product available for a specific technology.…" at bounding box center [496, 260] width 993 height 520
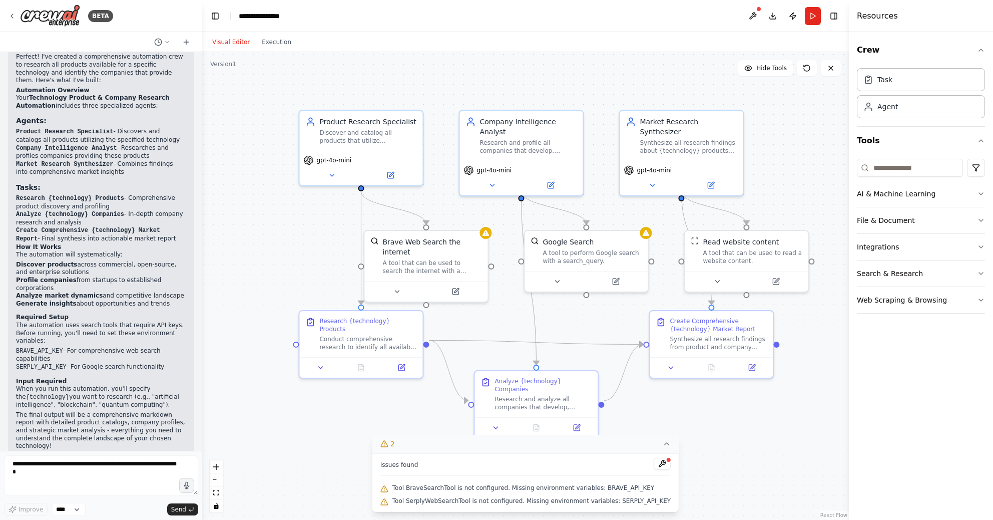
scroll to position [566, 0]
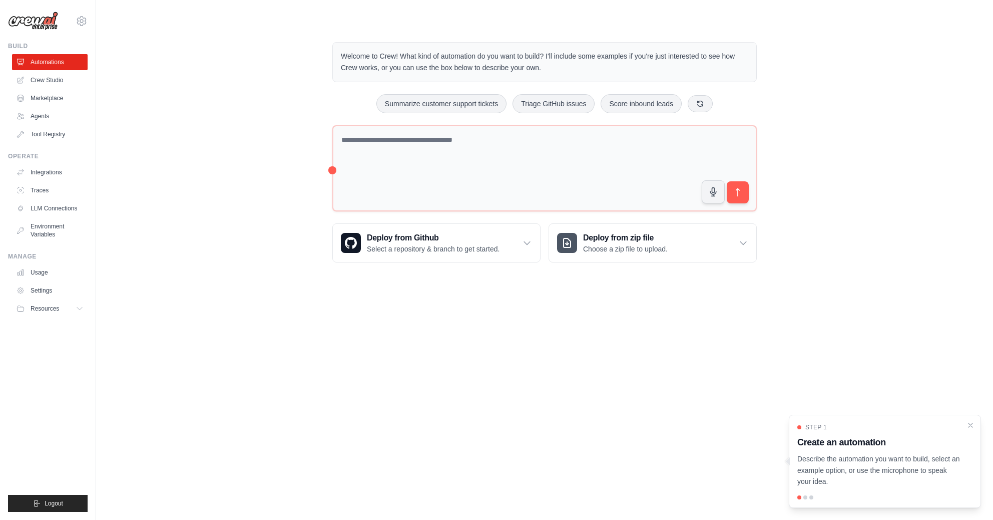
click at [803, 498] on div at bounding box center [805, 497] width 4 height 4
click at [805, 498] on div at bounding box center [805, 497] width 4 height 4
drag, startPoint x: 905, startPoint y: 463, endPoint x: 789, endPoint y: 450, distance: 116.4
click at [789, 450] on div "Step 1 Create an automation Describe the automation you want to build, select a…" at bounding box center [885, 460] width 192 height 93
click at [893, 482] on p "Describe the automation you want to build, select an example option, or use the…" at bounding box center [878, 470] width 163 height 34
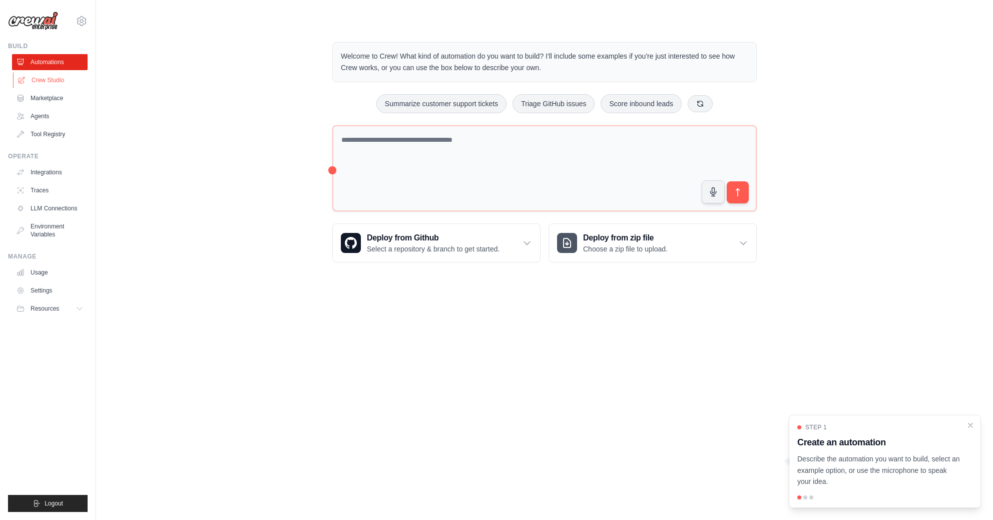
click at [45, 83] on link "Crew Studio" at bounding box center [51, 80] width 76 height 16
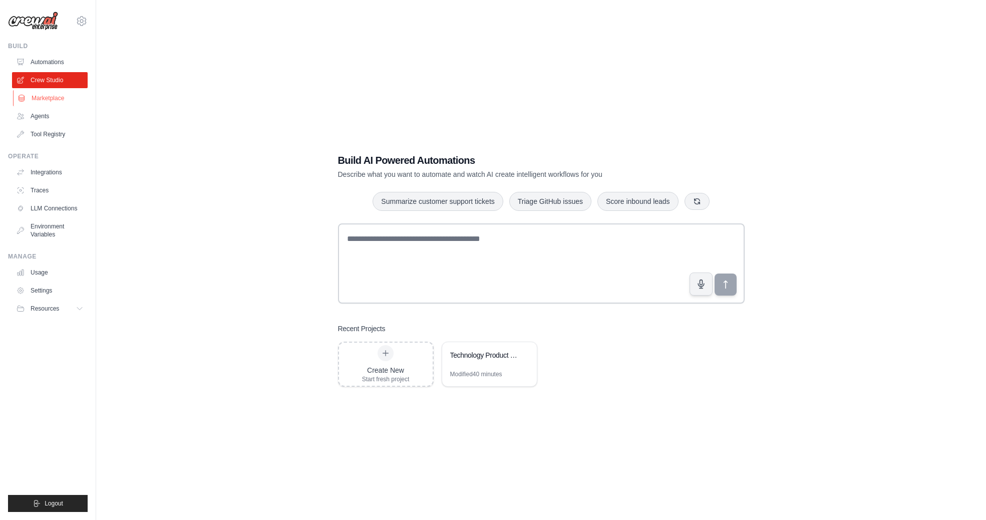
click at [35, 101] on link "Marketplace" at bounding box center [51, 98] width 76 height 16
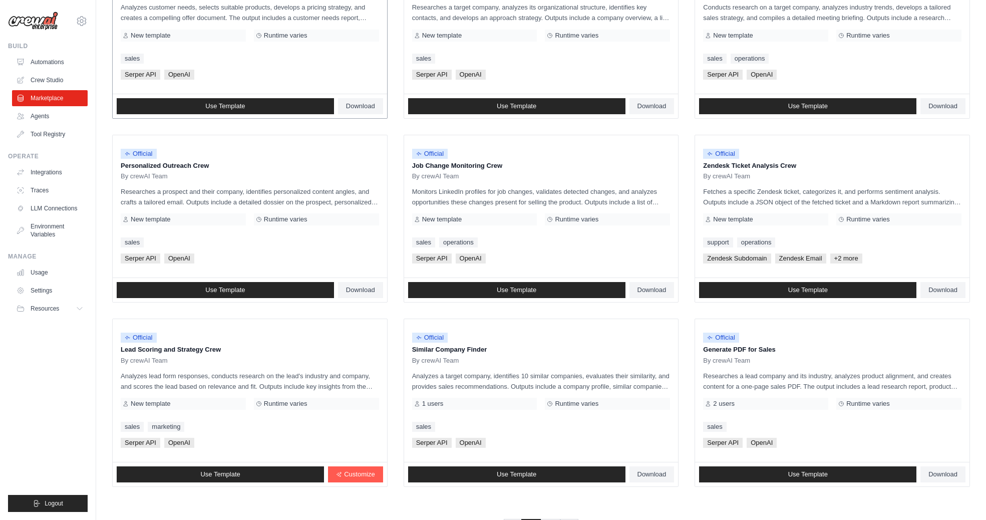
scroll to position [408, 0]
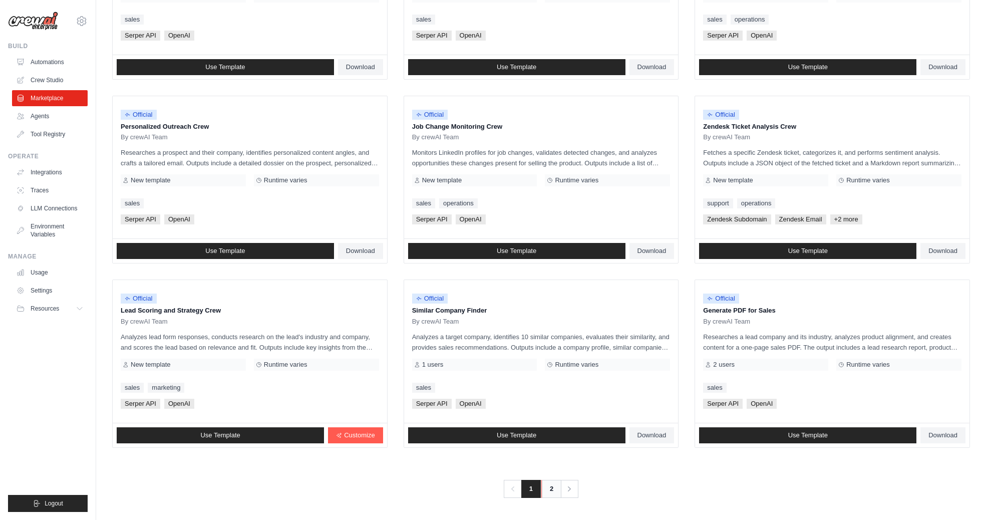
click at [547, 492] on link "2" at bounding box center [551, 489] width 20 height 18
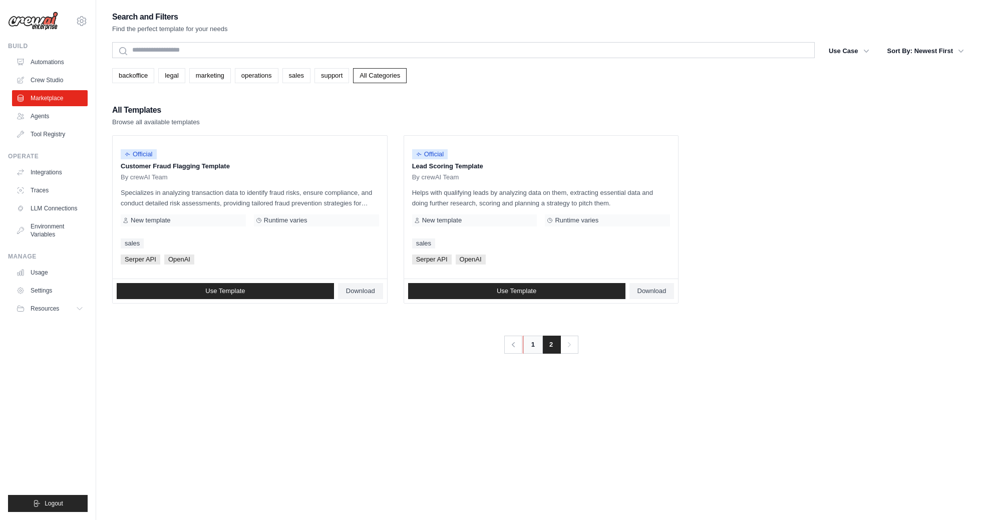
click at [535, 343] on link "1" at bounding box center [533, 344] width 20 height 18
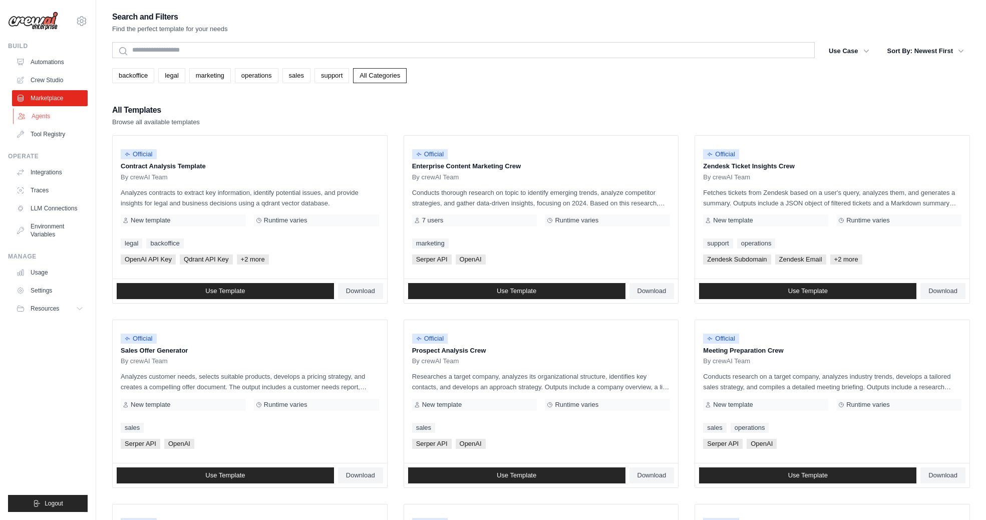
click at [35, 117] on link "Agents" at bounding box center [51, 116] width 76 height 16
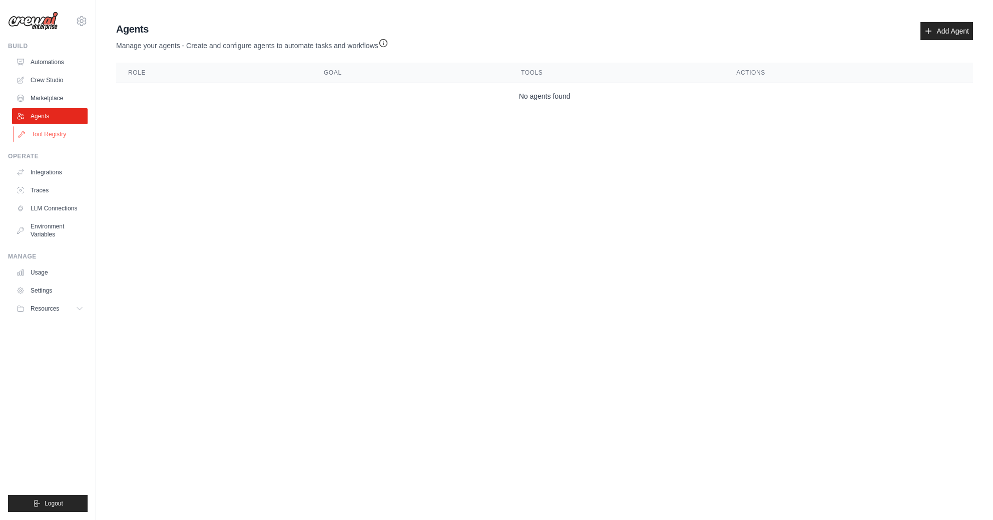
click at [39, 130] on link "Tool Registry" at bounding box center [51, 134] width 76 height 16
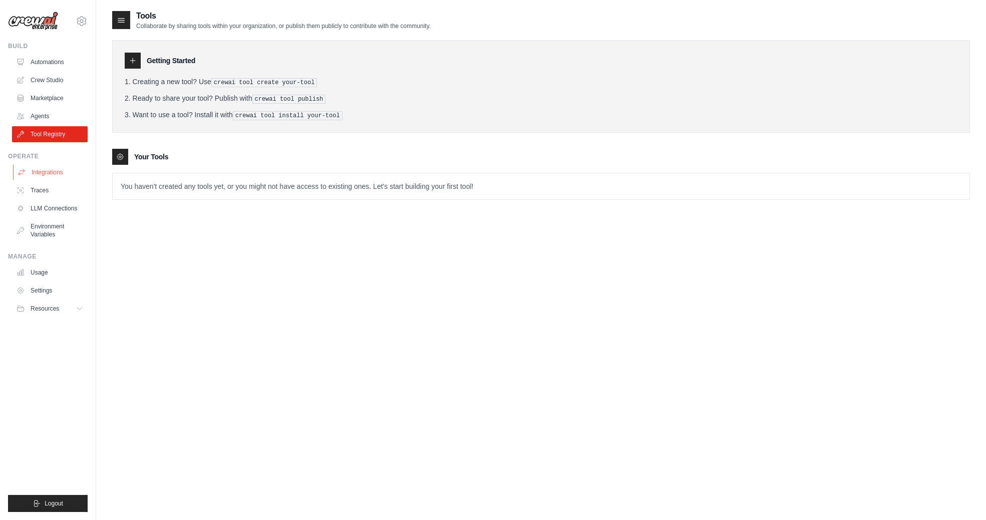
click at [39, 173] on link "Integrations" at bounding box center [51, 172] width 76 height 16
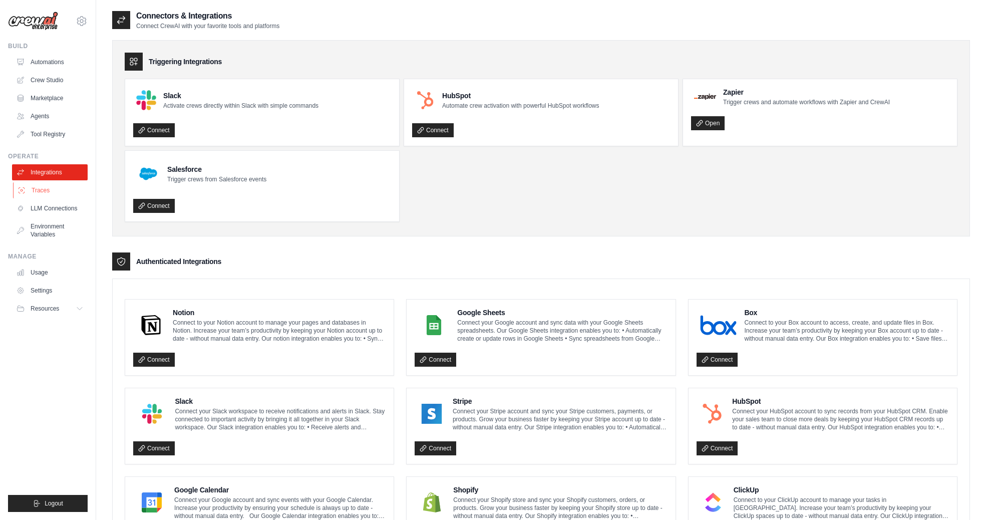
click at [40, 187] on link "Traces" at bounding box center [51, 190] width 76 height 16
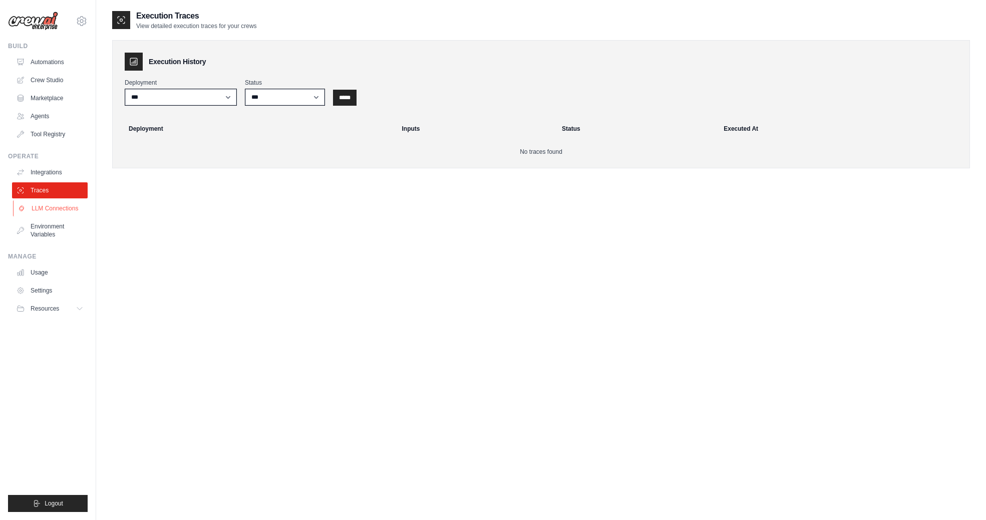
click at [43, 207] on link "LLM Connections" at bounding box center [51, 208] width 76 height 16
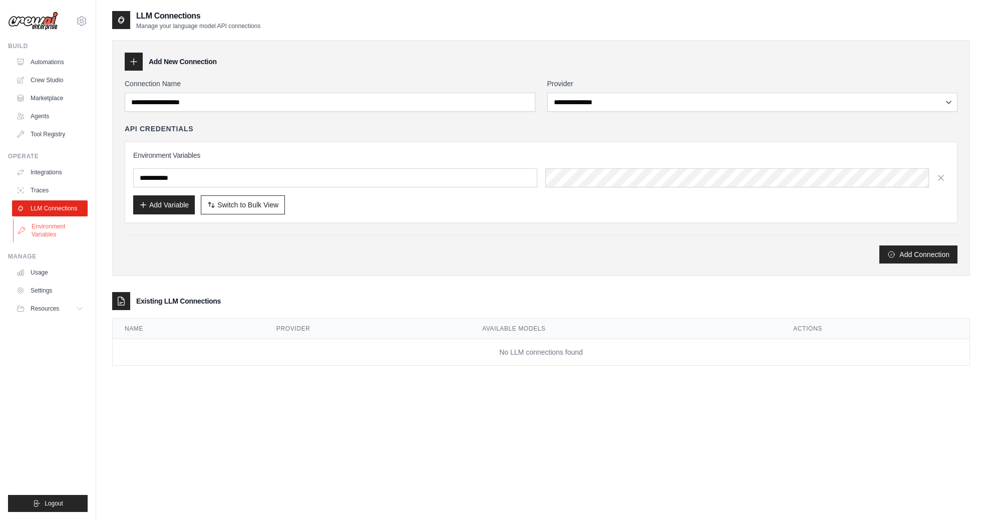
click at [45, 225] on link "Environment Variables" at bounding box center [51, 230] width 76 height 24
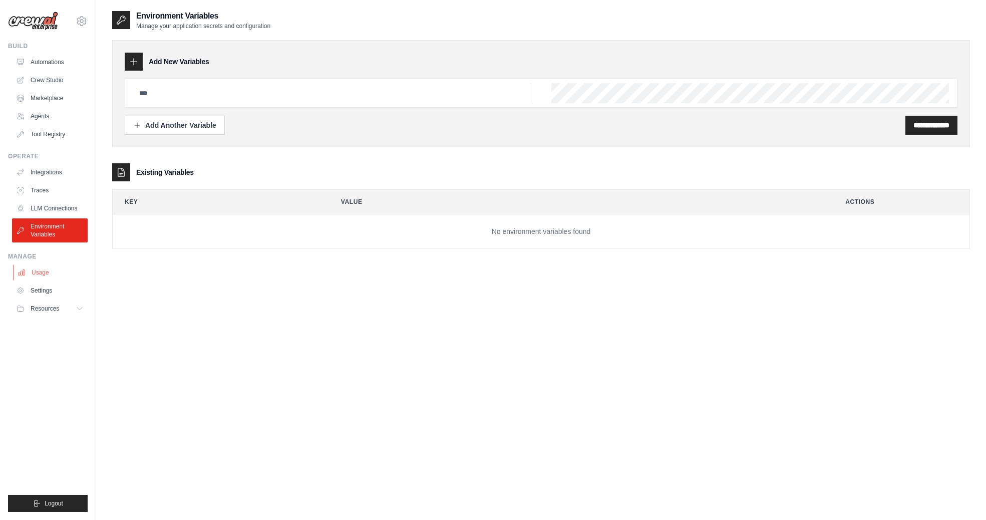
click at [43, 274] on link "Usage" at bounding box center [51, 272] width 76 height 16
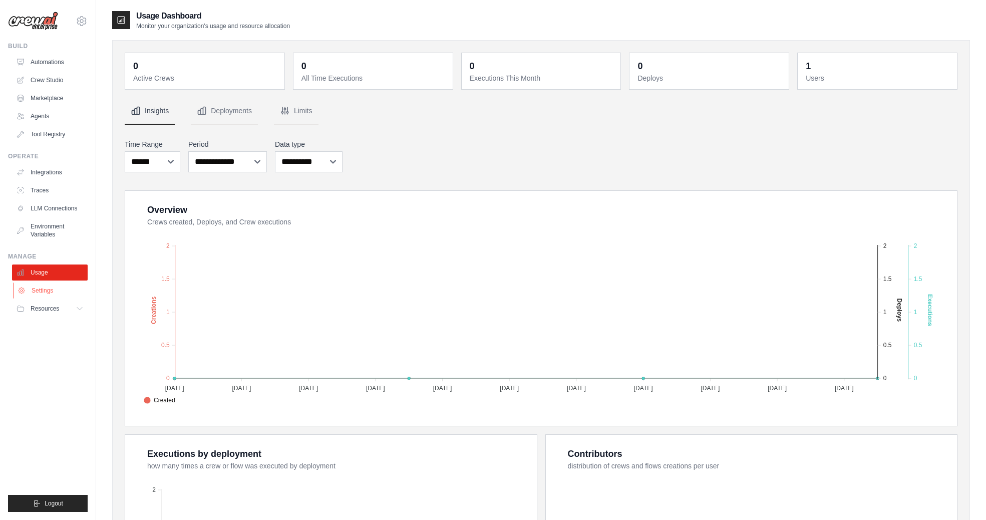
click at [44, 287] on link "Settings" at bounding box center [51, 290] width 76 height 16
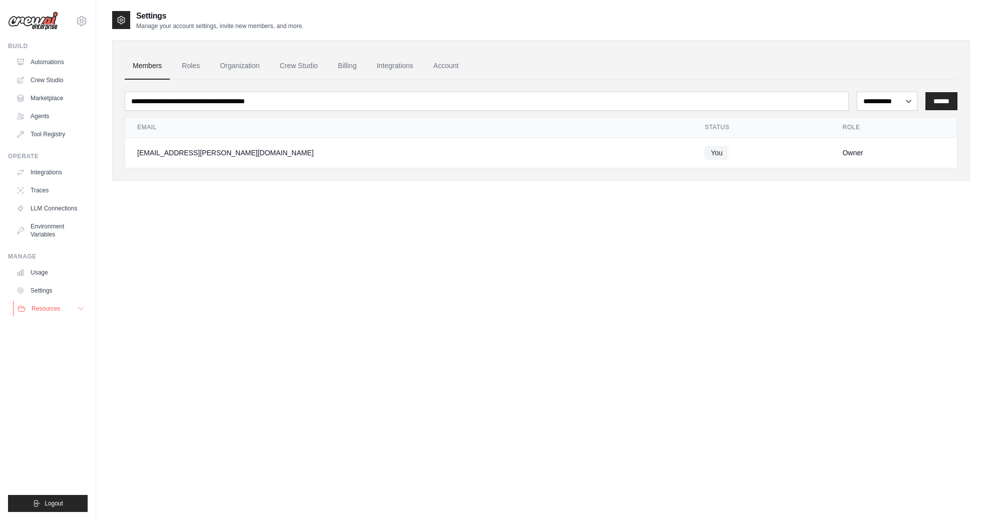
click at [42, 308] on span "Resources" at bounding box center [46, 308] width 29 height 8
click at [47, 374] on span "Video Tutorials" at bounding box center [56, 373] width 40 height 8
click at [39, 62] on link "Automations" at bounding box center [51, 62] width 76 height 16
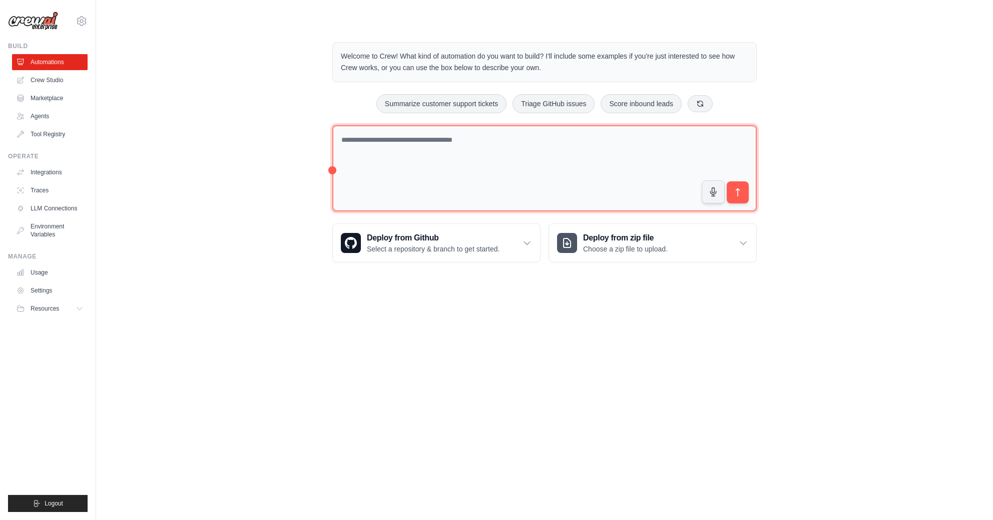
click at [369, 155] on textarea at bounding box center [544, 168] width 424 height 87
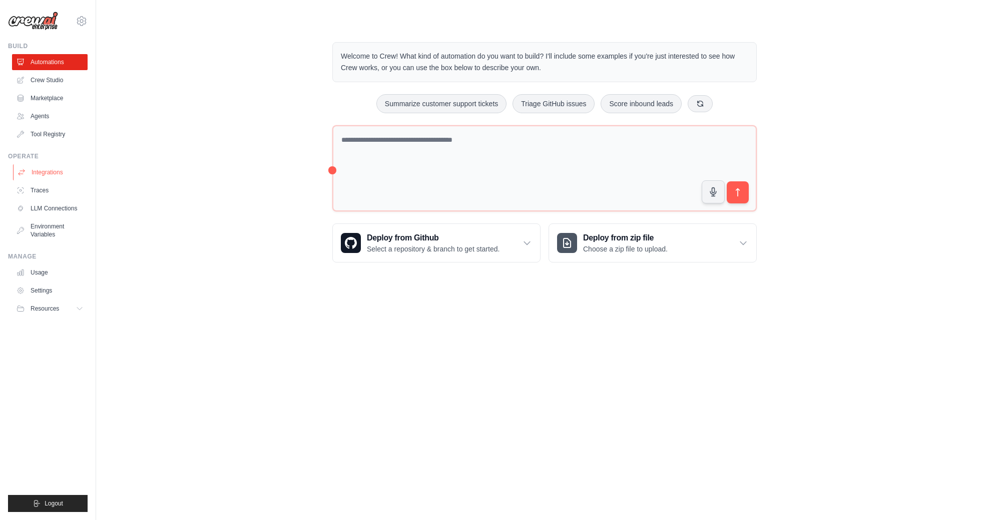
click at [57, 172] on link "Integrations" at bounding box center [51, 172] width 76 height 16
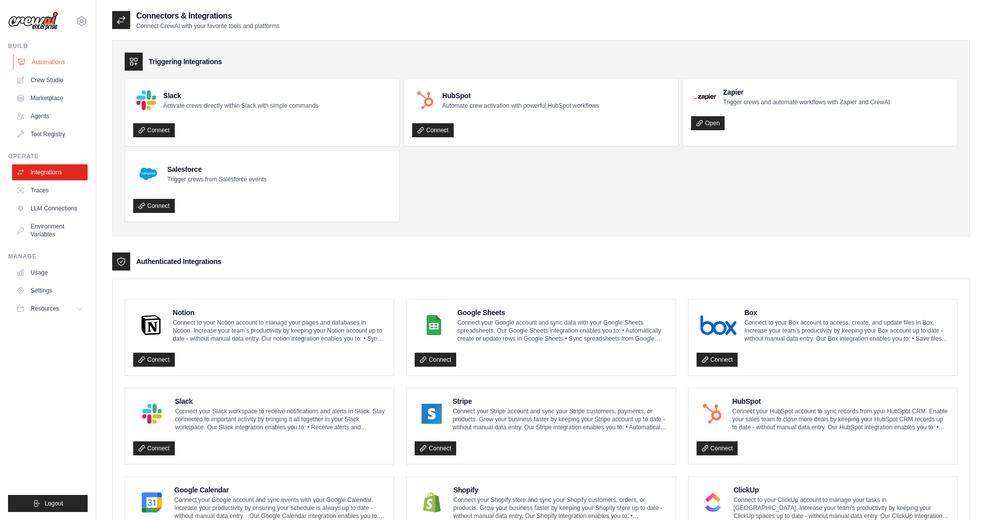
click at [38, 65] on link "Automations" at bounding box center [51, 62] width 76 height 16
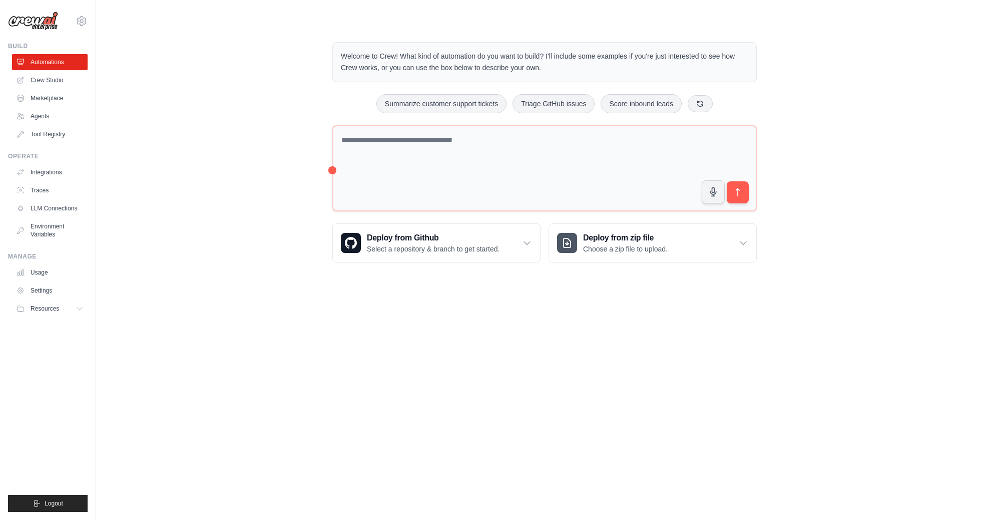
click at [836, 174] on div "Welcome to Crew! What kind of automation do you want to build? I'll include som…" at bounding box center [544, 152] width 865 height 252
